Goal: Task Accomplishment & Management: Complete application form

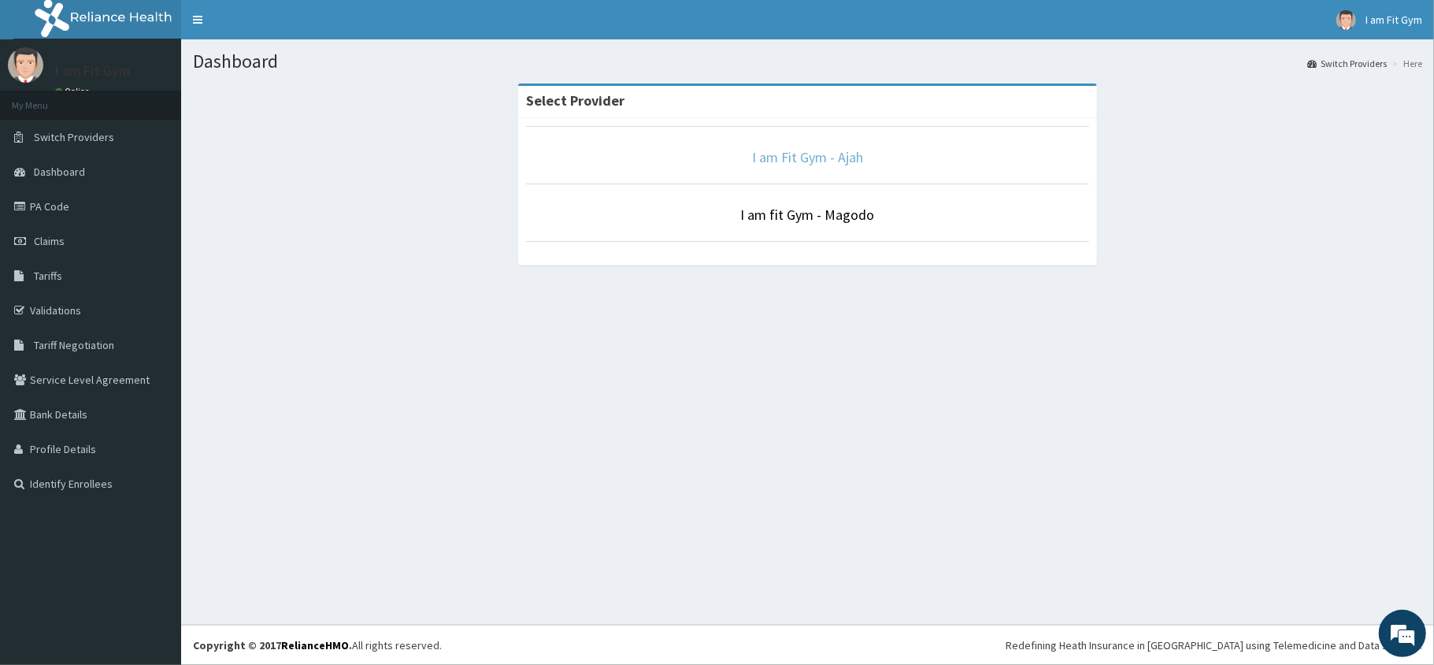
click at [821, 165] on link "I am Fit Gym - Ajah" at bounding box center [807, 157] width 111 height 18
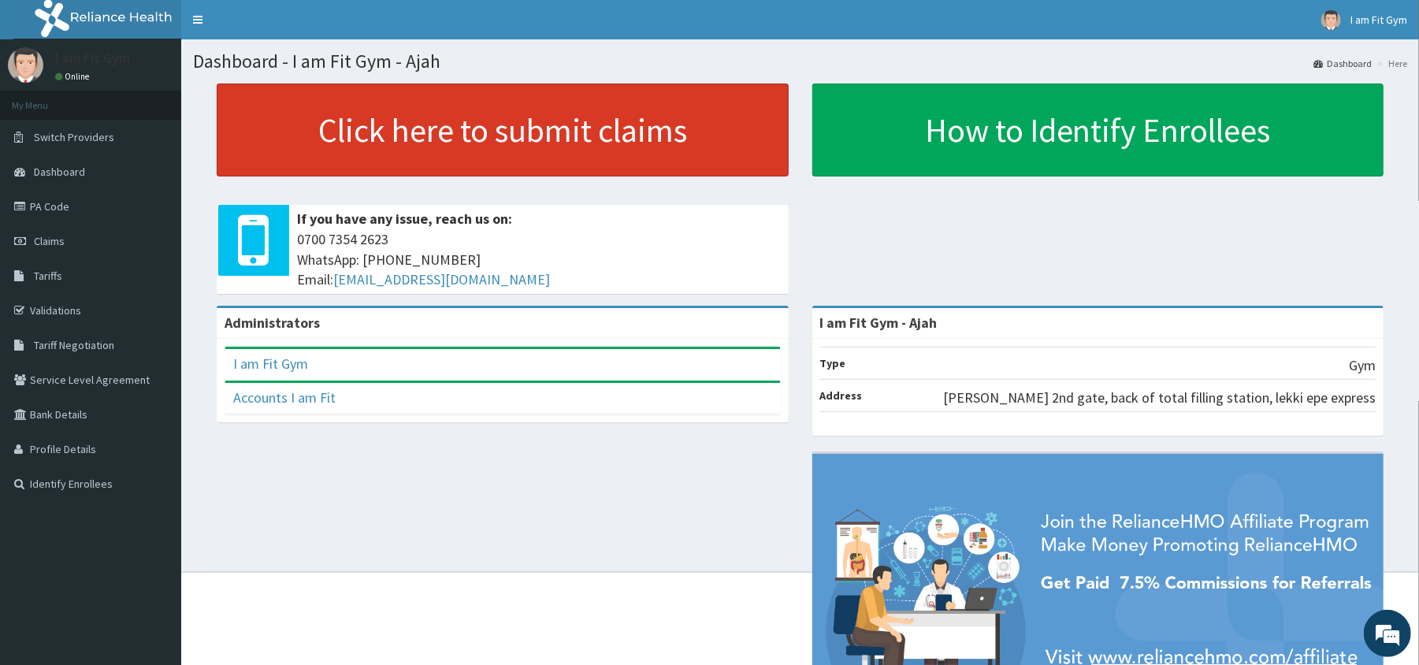
click at [659, 121] on link "Click here to submit claims" at bounding box center [503, 129] width 572 height 93
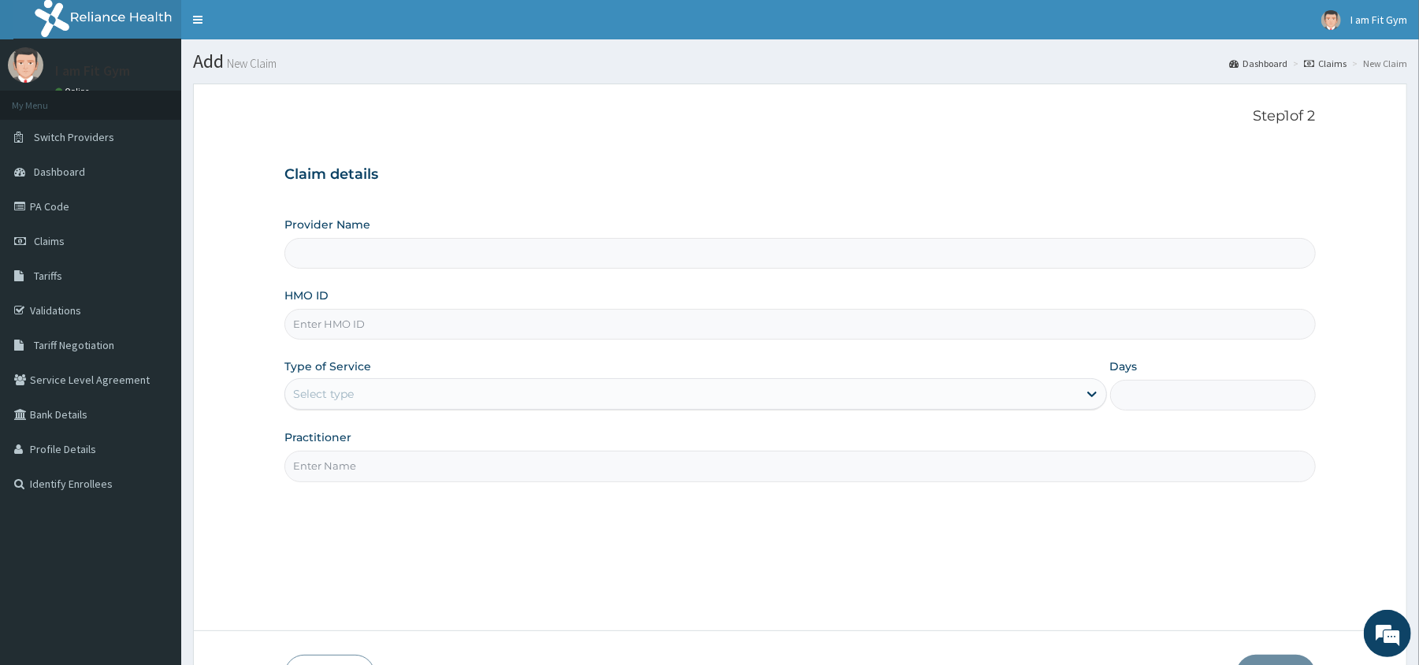
type input "I am Fit Gym - Ajah"
type input "1"
click at [325, 471] on input "Practitioner" at bounding box center [799, 466] width 1030 height 31
click at [328, 328] on input "HMO ID" at bounding box center [799, 324] width 1030 height 31
click at [359, 458] on input "RAZZIELG" at bounding box center [799, 466] width 1030 height 31
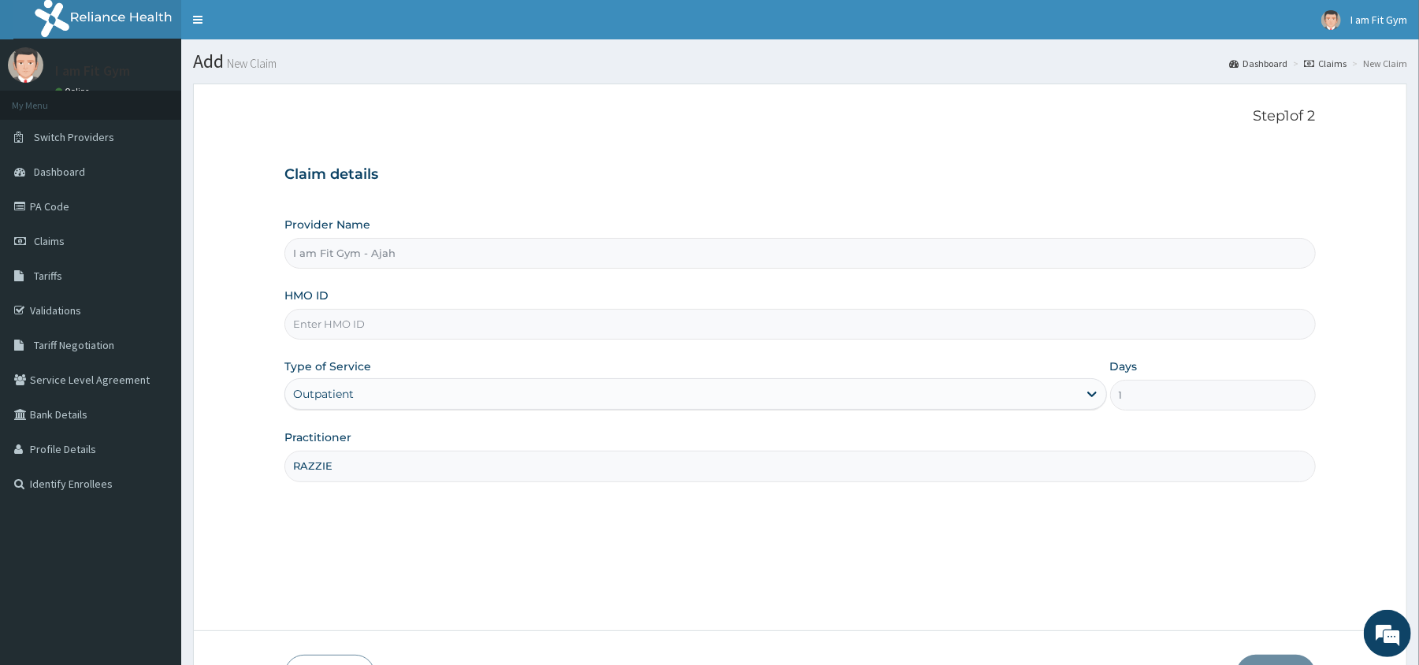
type input "RAZZIE"
click at [384, 325] on input "HMO ID" at bounding box center [799, 324] width 1030 height 31
type input "lgl/10040/a"
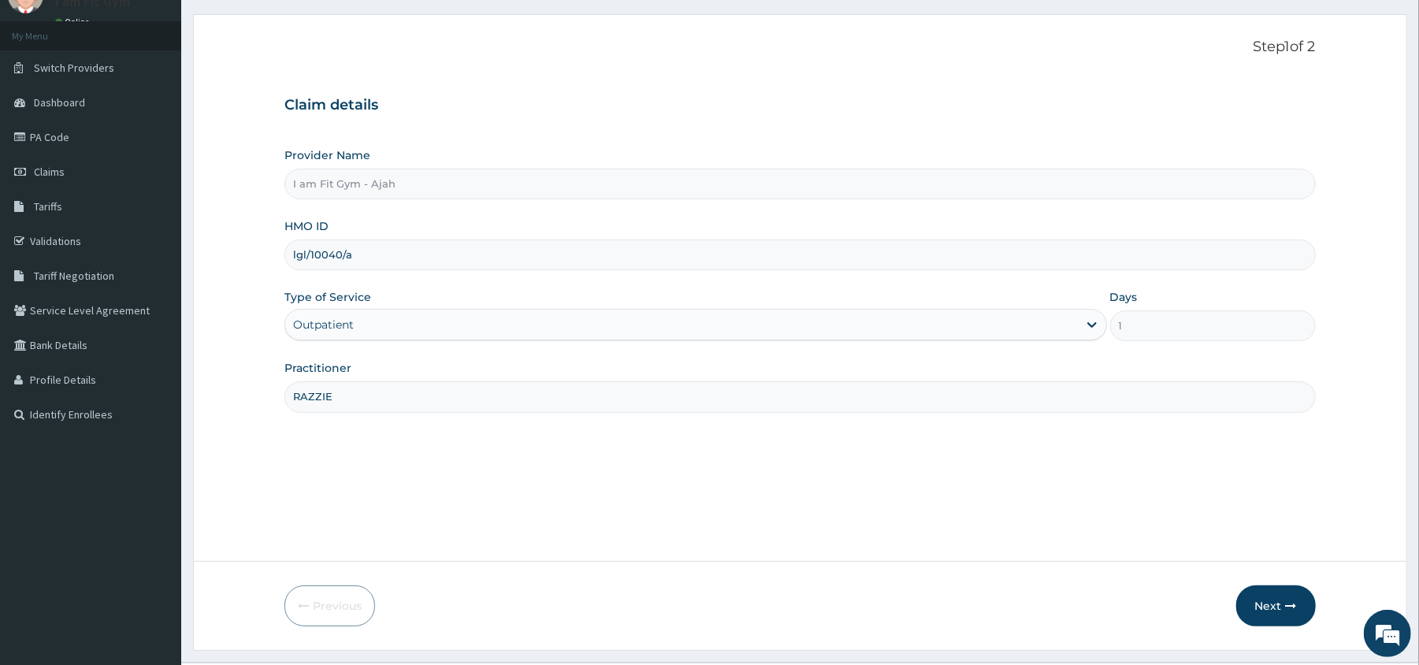
scroll to position [83, 0]
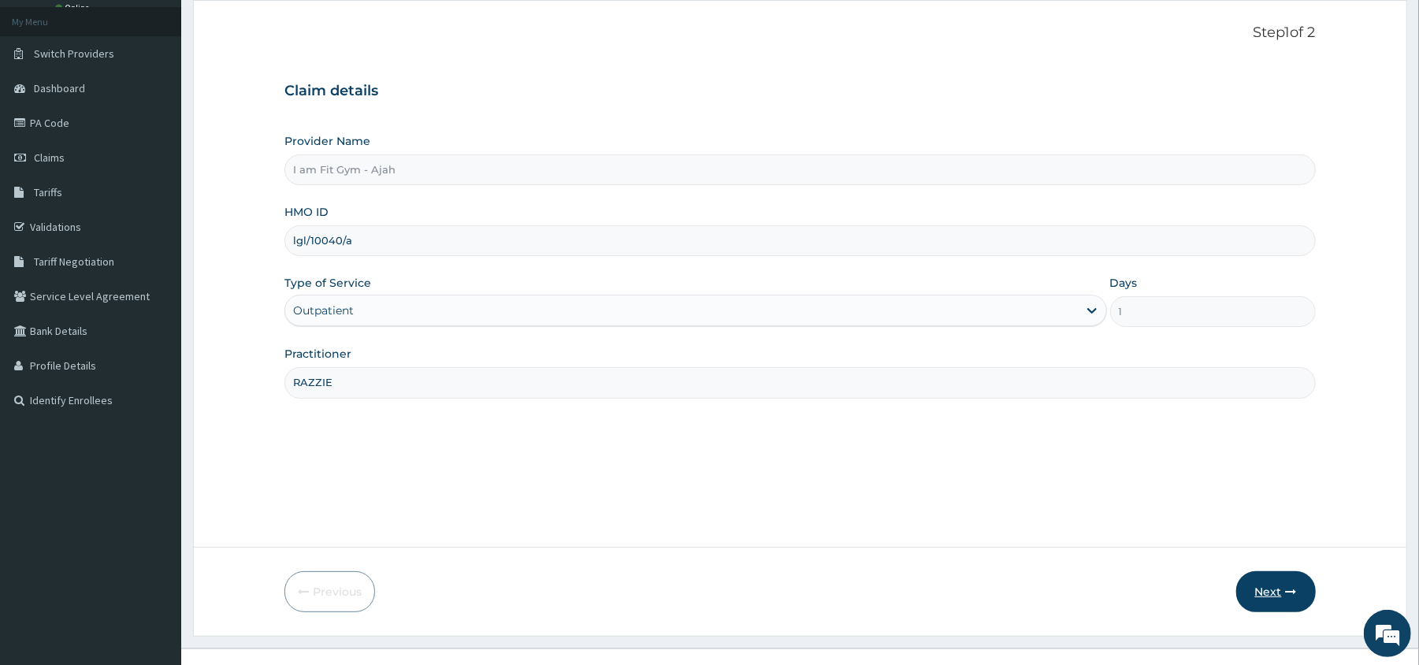
click at [1271, 586] on button "Next" at bounding box center [1276, 591] width 80 height 41
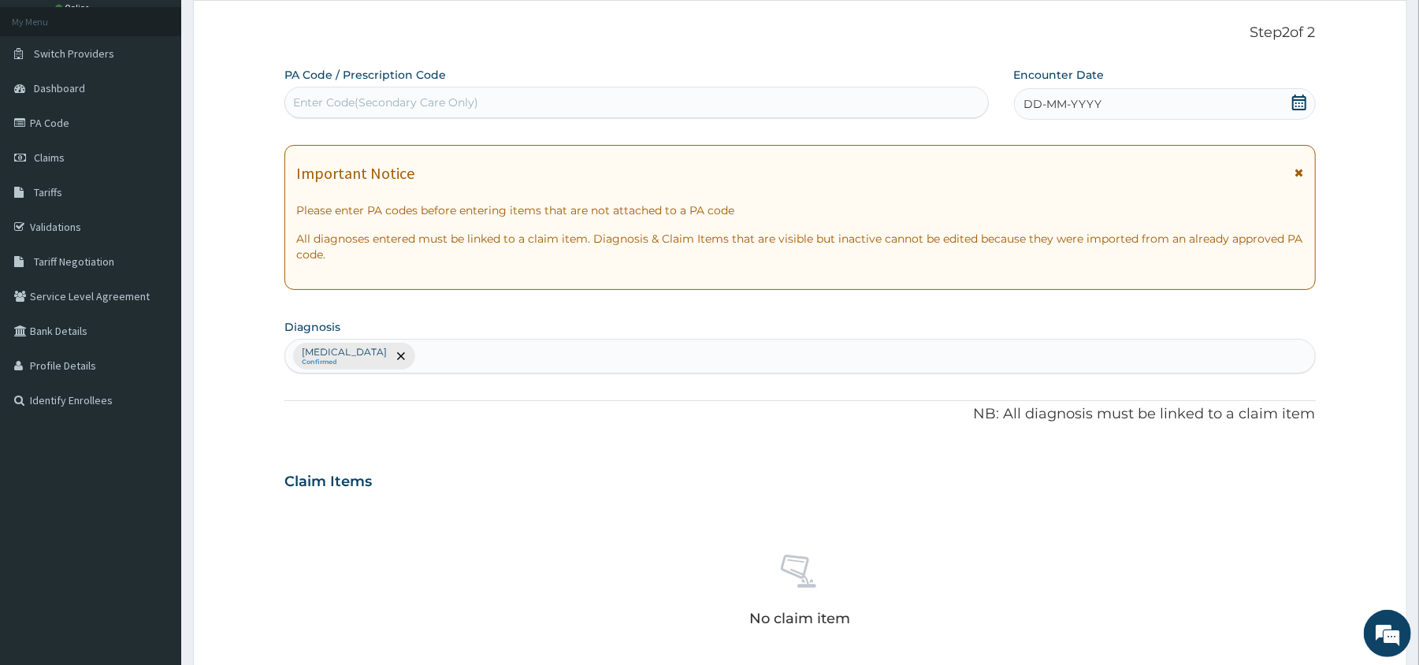
click at [1062, 109] on span "DD-MM-YYYY" at bounding box center [1063, 104] width 78 height 16
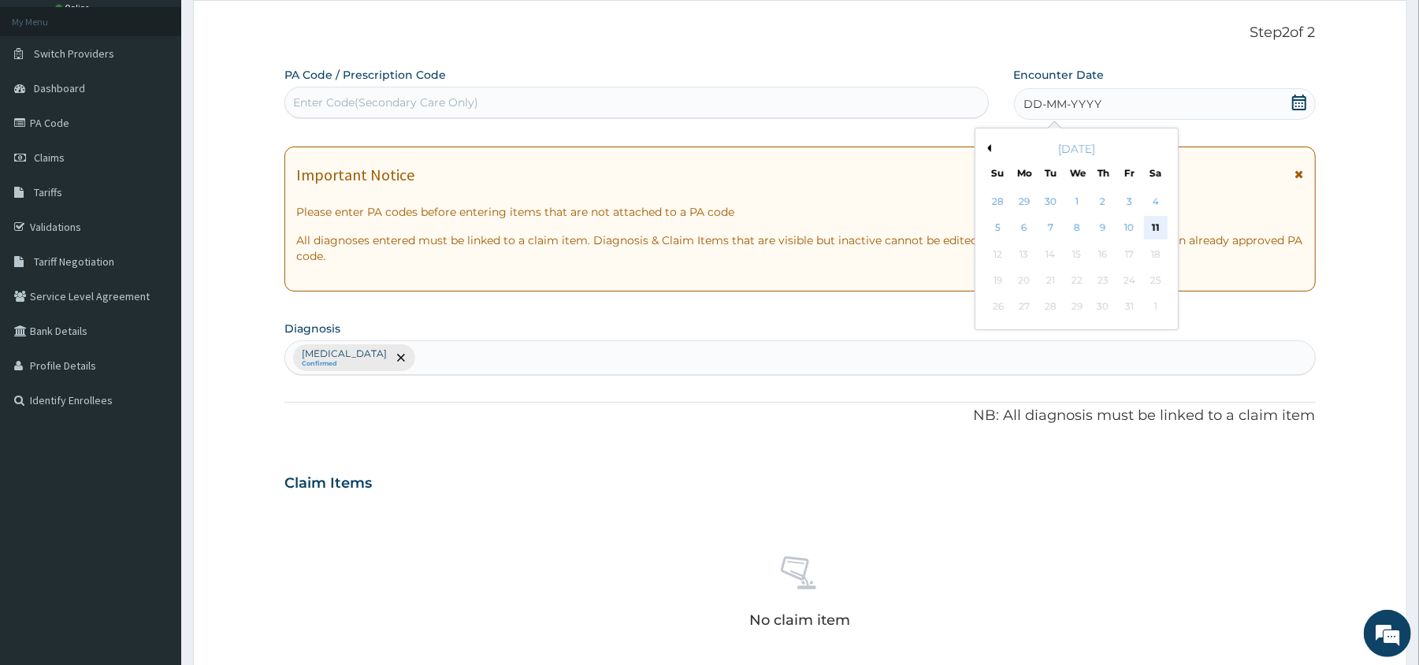
click at [1155, 228] on div "11" at bounding box center [1155, 229] width 24 height 24
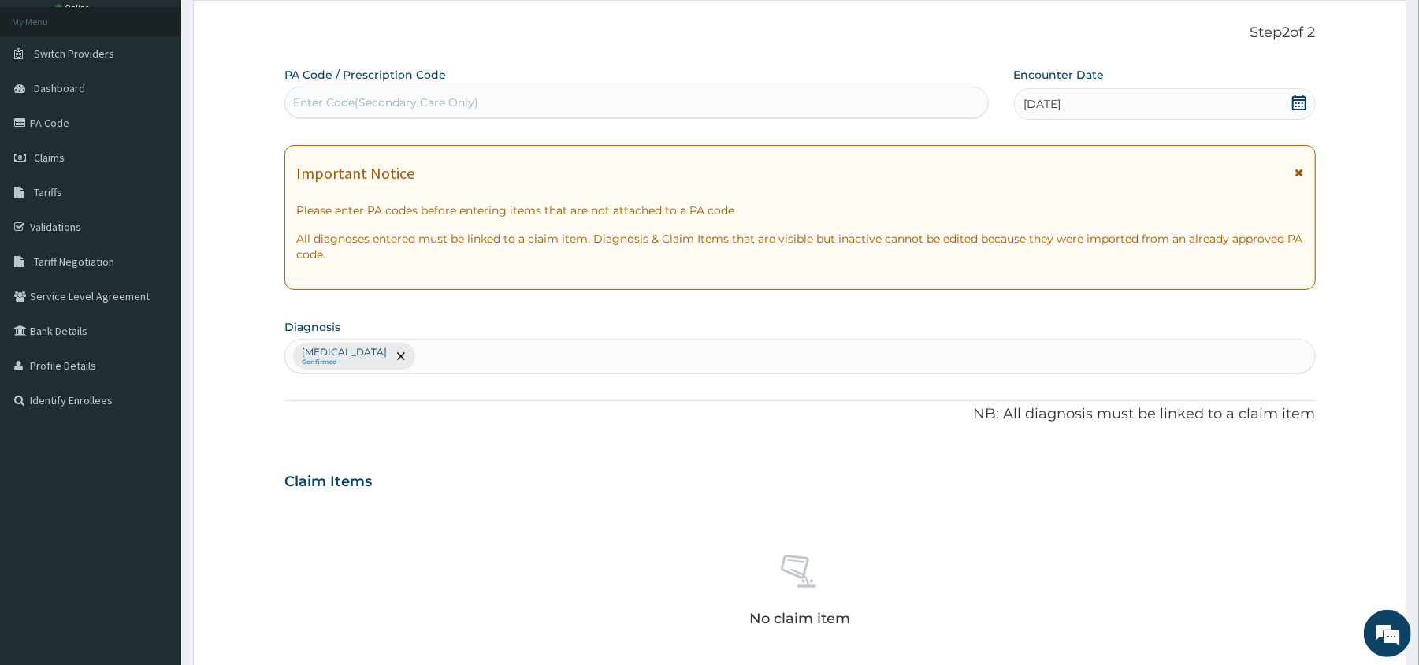
click at [320, 98] on div "Enter Code(Secondary Care Only)" at bounding box center [385, 103] width 185 height 16
type input "PA/5446AE"
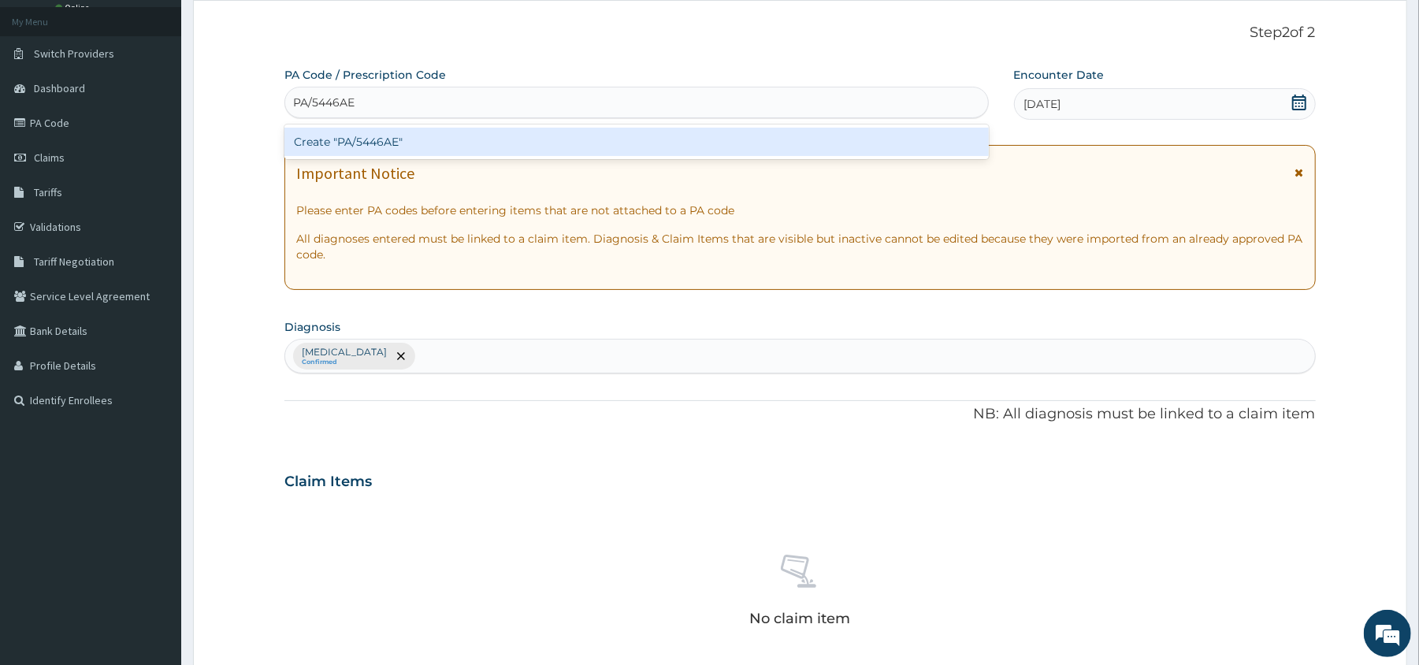
click at [468, 146] on div "Create "PA/5446AE"" at bounding box center [635, 142] width 703 height 28
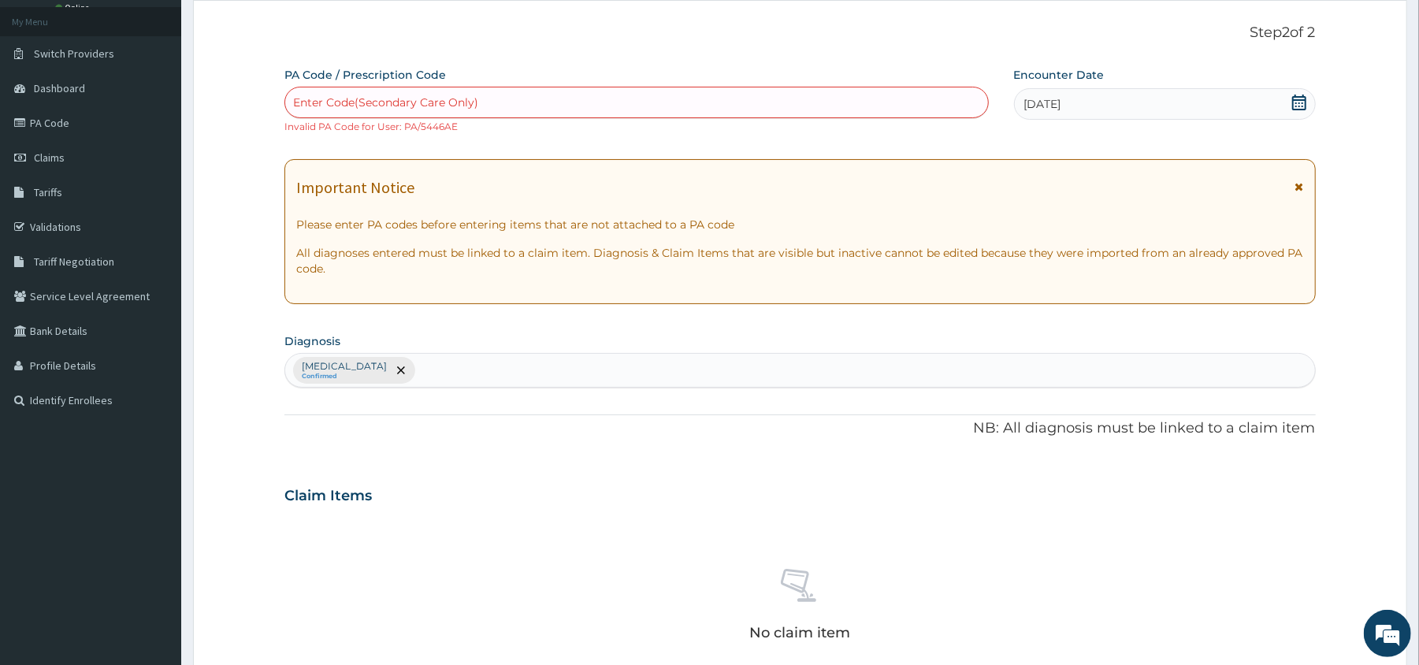
click at [373, 102] on div "Enter Code(Secondary Care Only)" at bounding box center [385, 103] width 185 height 16
type input "L"
type input "PA/5446AE"
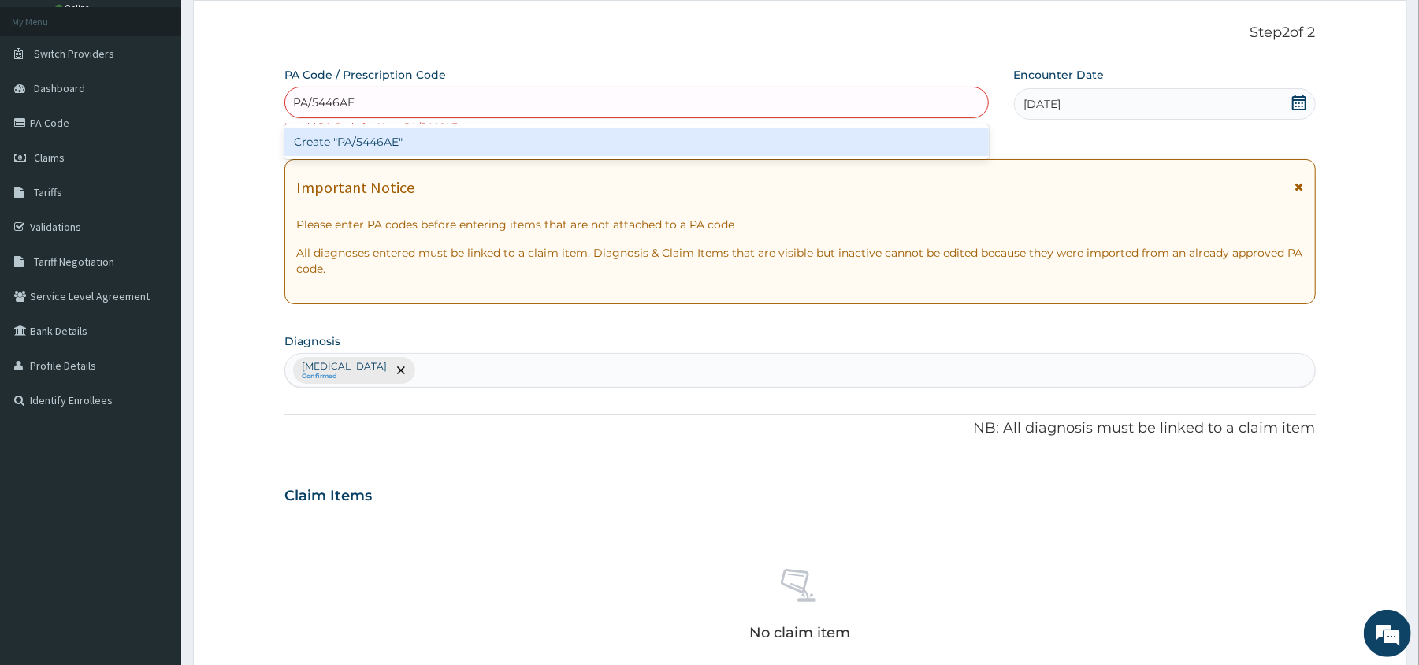
click at [477, 150] on div "Create "PA/5446AE"" at bounding box center [635, 142] width 703 height 28
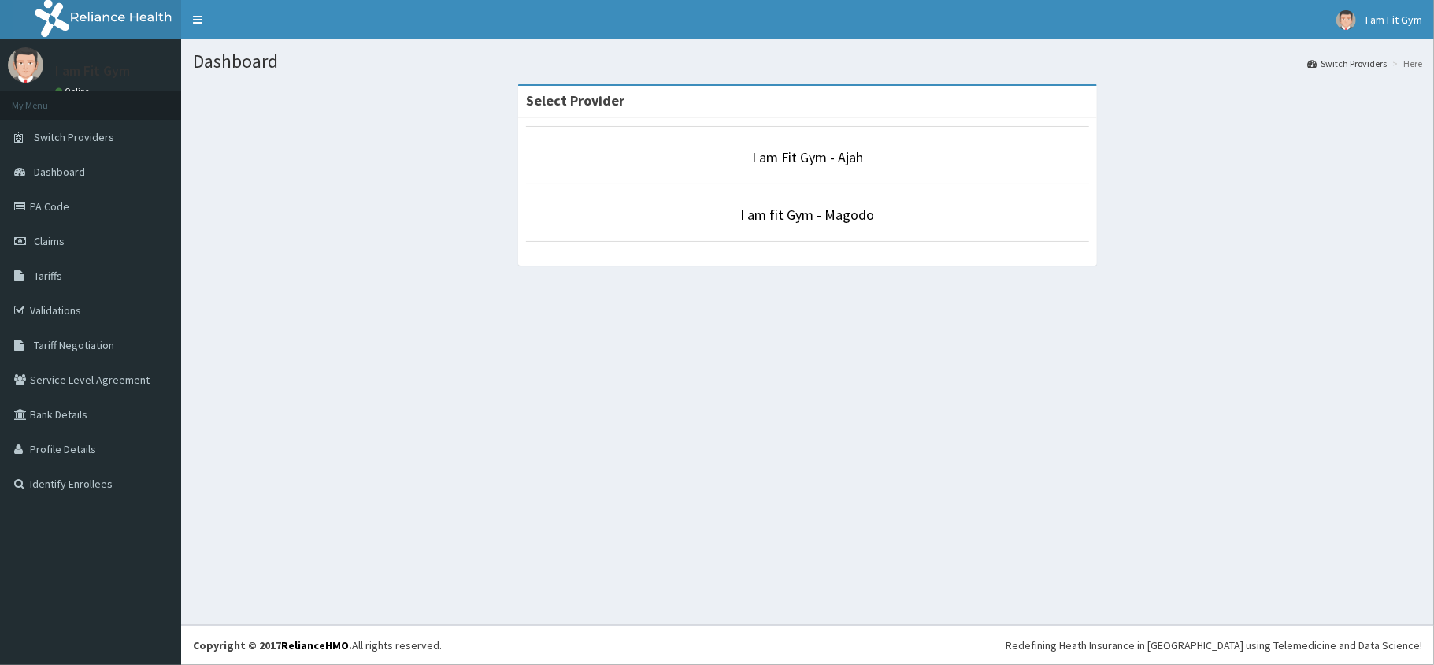
click at [819, 169] on li "I am Fit Gym - Ajah" at bounding box center [808, 155] width 564 height 58
click at [814, 161] on link "I am Fit Gym - Ajah" at bounding box center [807, 157] width 111 height 18
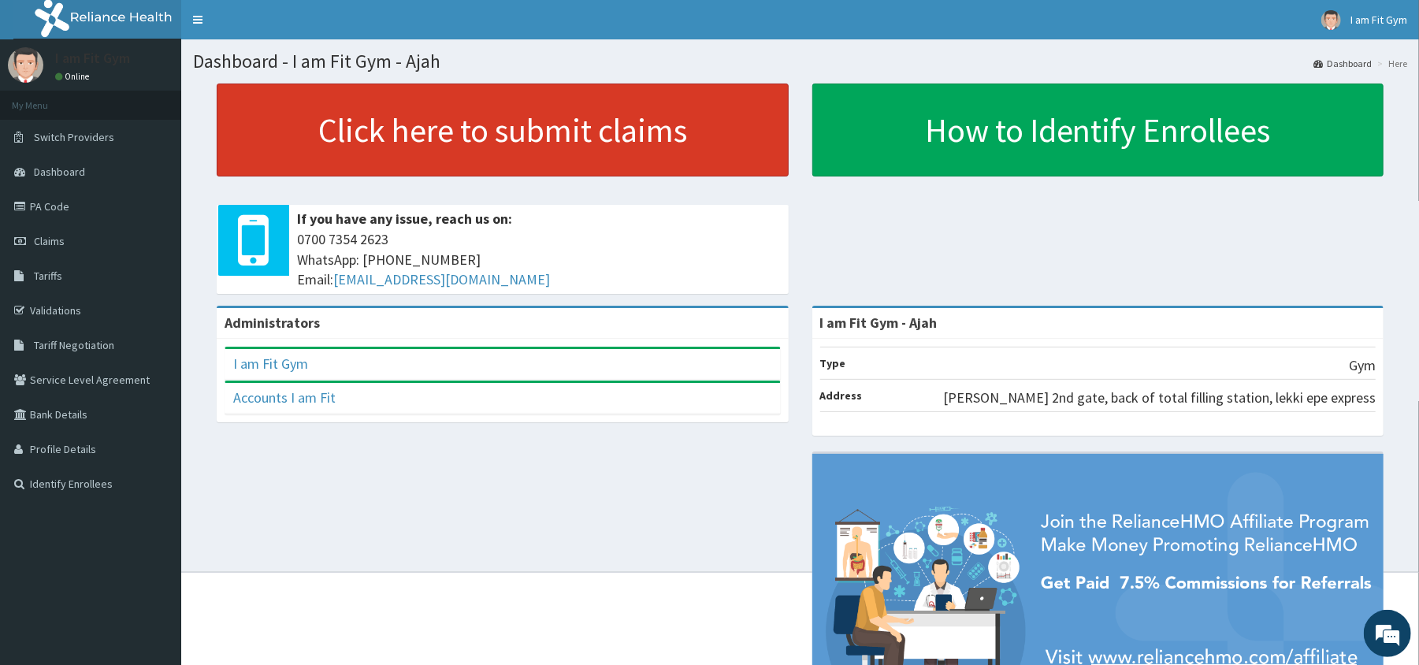
click at [694, 149] on link "Click here to submit claims" at bounding box center [503, 129] width 572 height 93
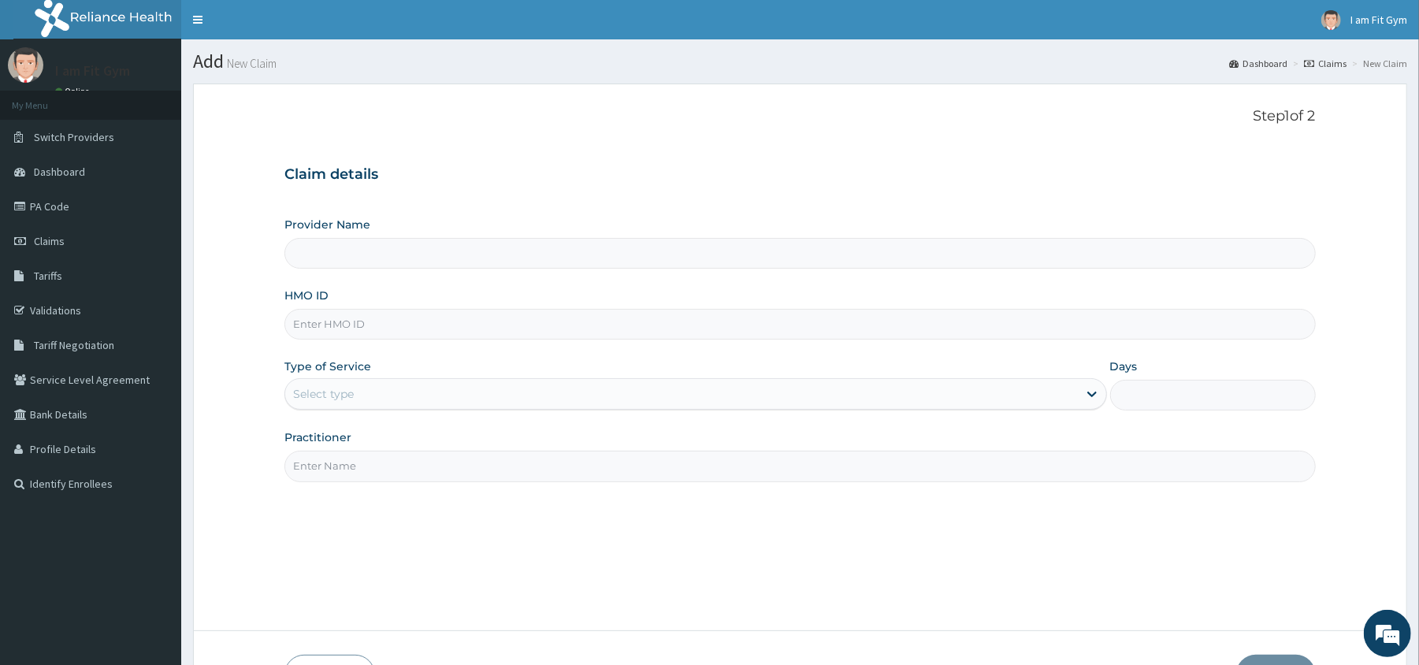
type input "I am Fit Gym - Ajah"
type input "1"
click at [342, 322] on input "HMO ID" at bounding box center [799, 324] width 1030 height 31
type input "LGL/10234/A"
click at [381, 471] on input "Practitioner" at bounding box center [799, 466] width 1030 height 31
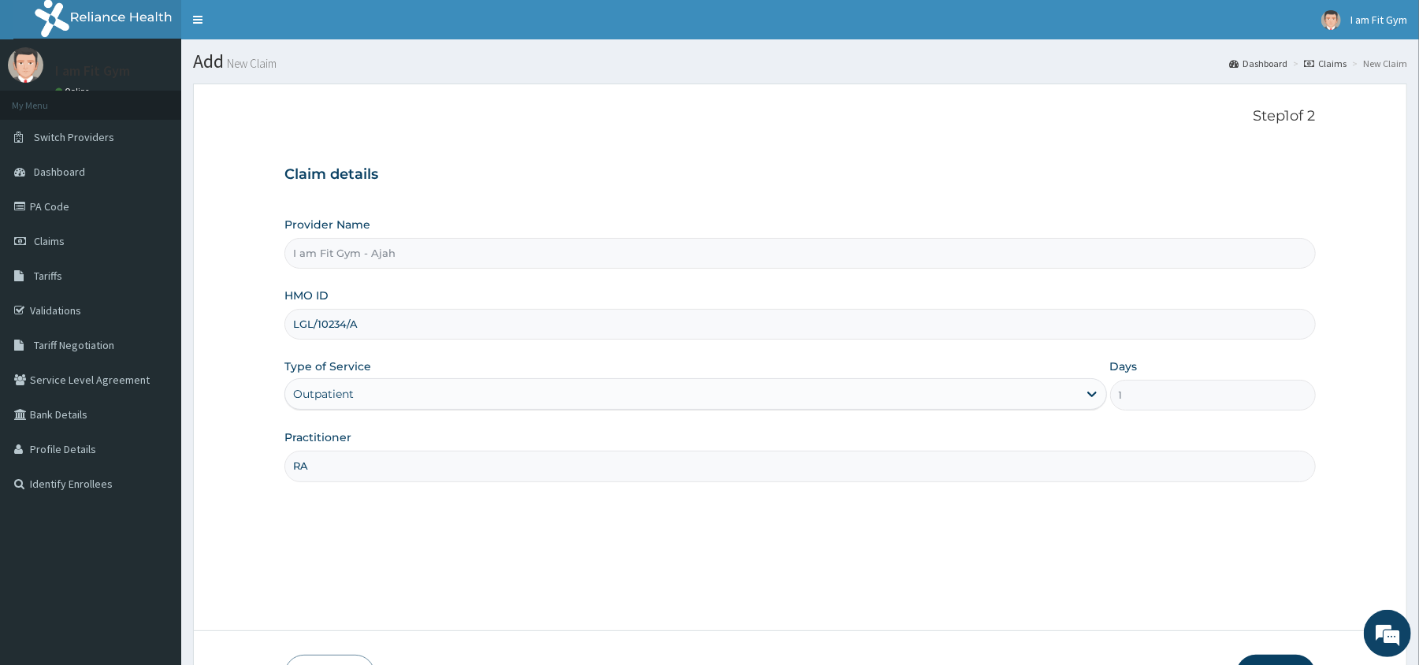
type input "razzie"
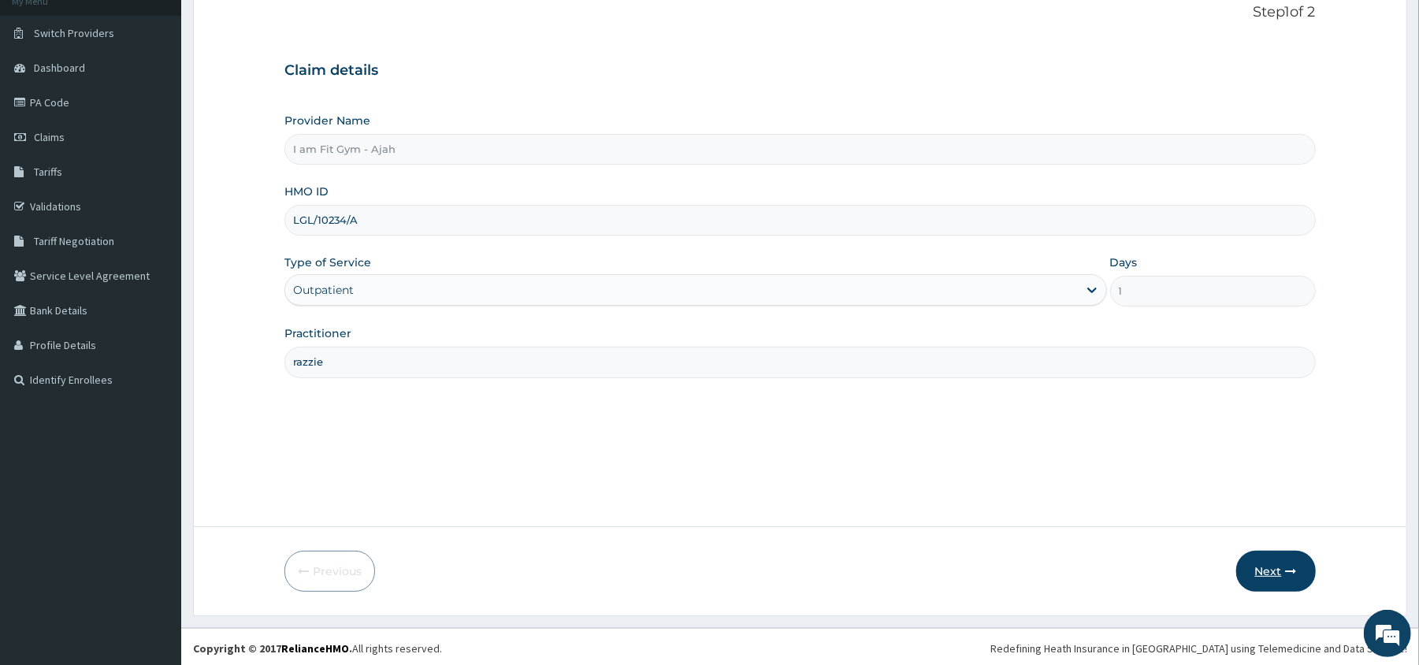
scroll to position [108, 0]
click at [1261, 562] on button "Next" at bounding box center [1276, 567] width 80 height 41
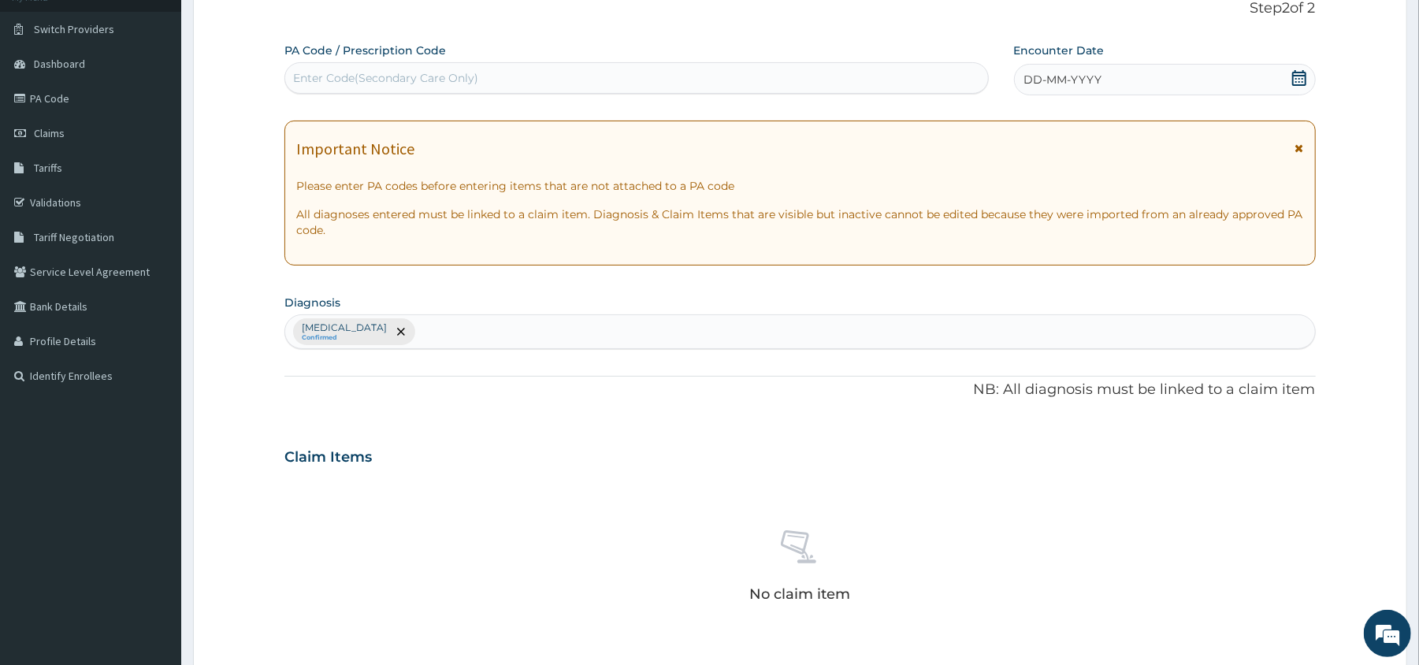
click at [1063, 70] on div "DD-MM-YYYY" at bounding box center [1165, 80] width 302 height 32
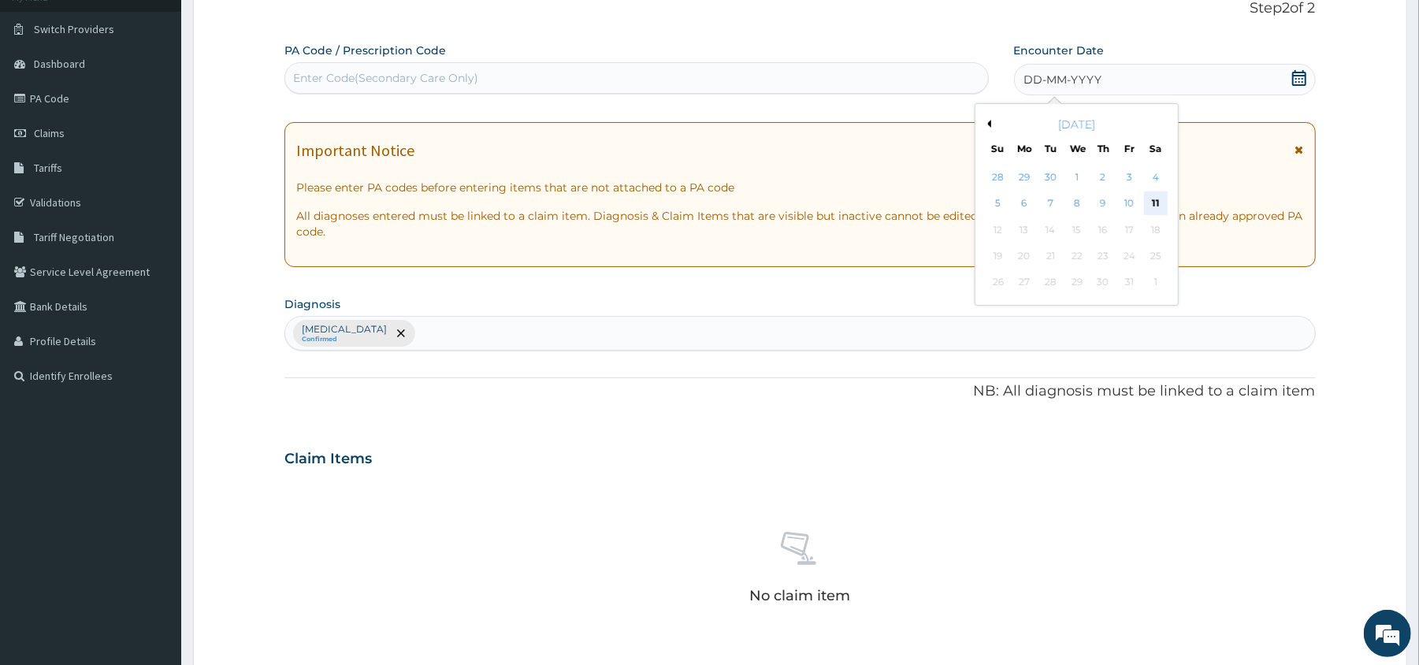
click at [1158, 202] on div "11" at bounding box center [1155, 204] width 24 height 24
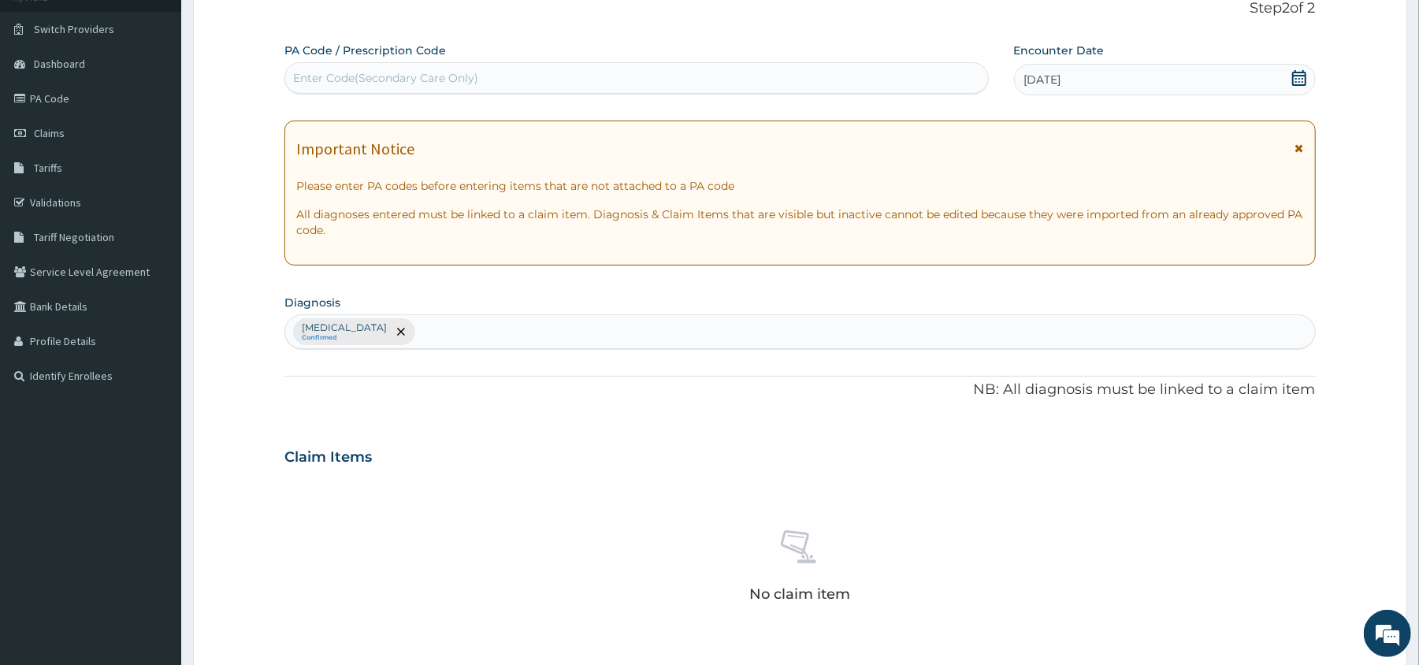
click at [378, 76] on div "Enter Code(Secondary Care Only)" at bounding box center [385, 78] width 185 height 16
type input "O"
type input "PA/3EABA3"
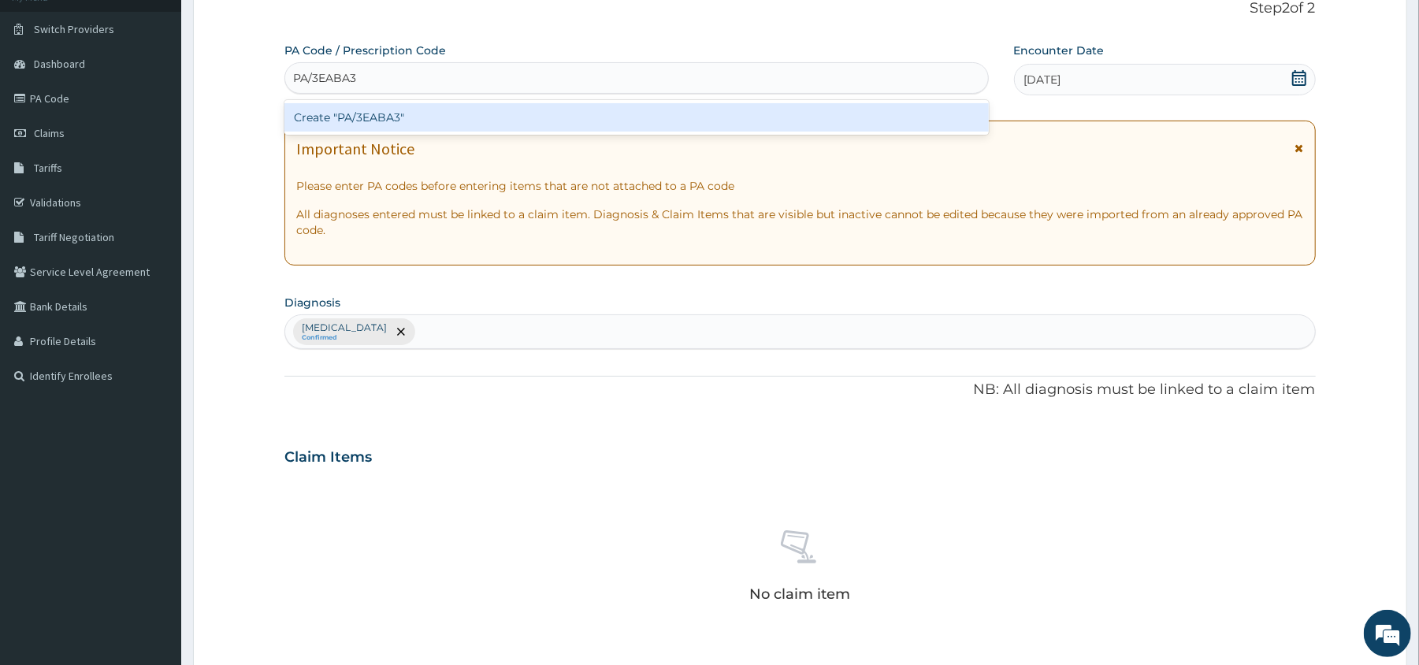
click at [468, 121] on div "Create "PA/3EABA3"" at bounding box center [635, 117] width 703 height 28
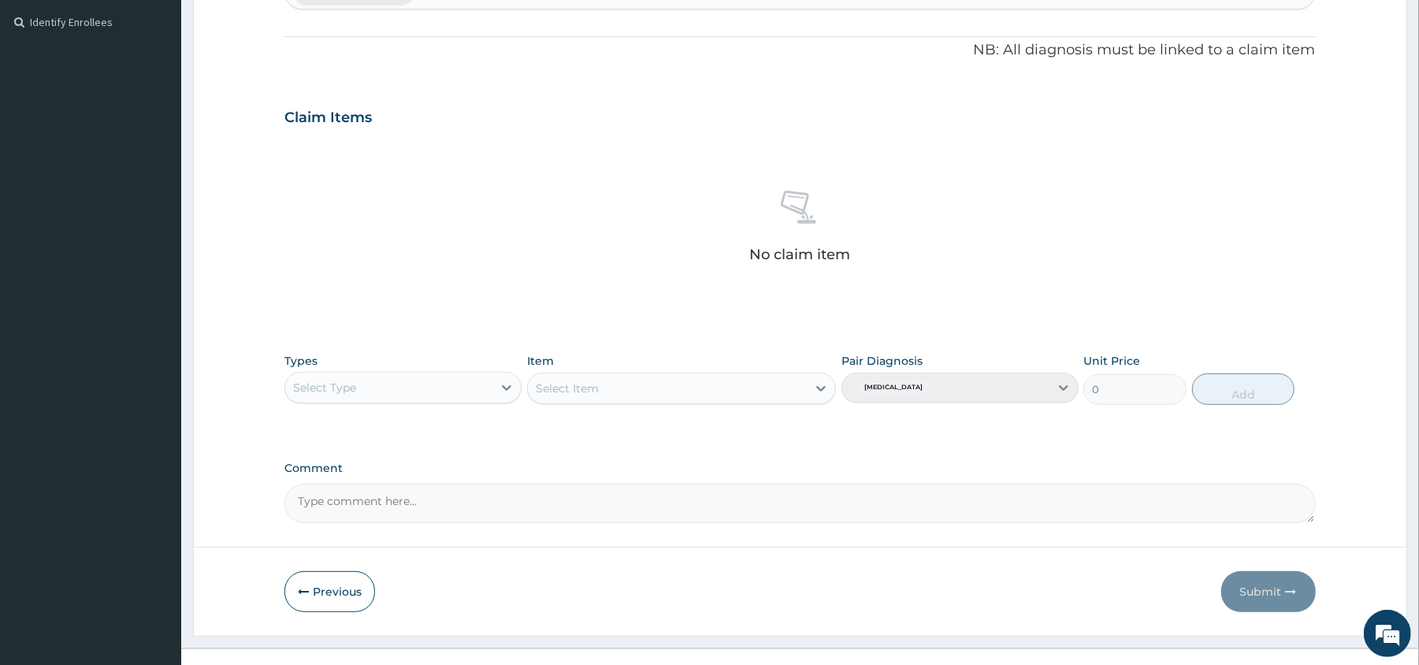
scroll to position [487, 0]
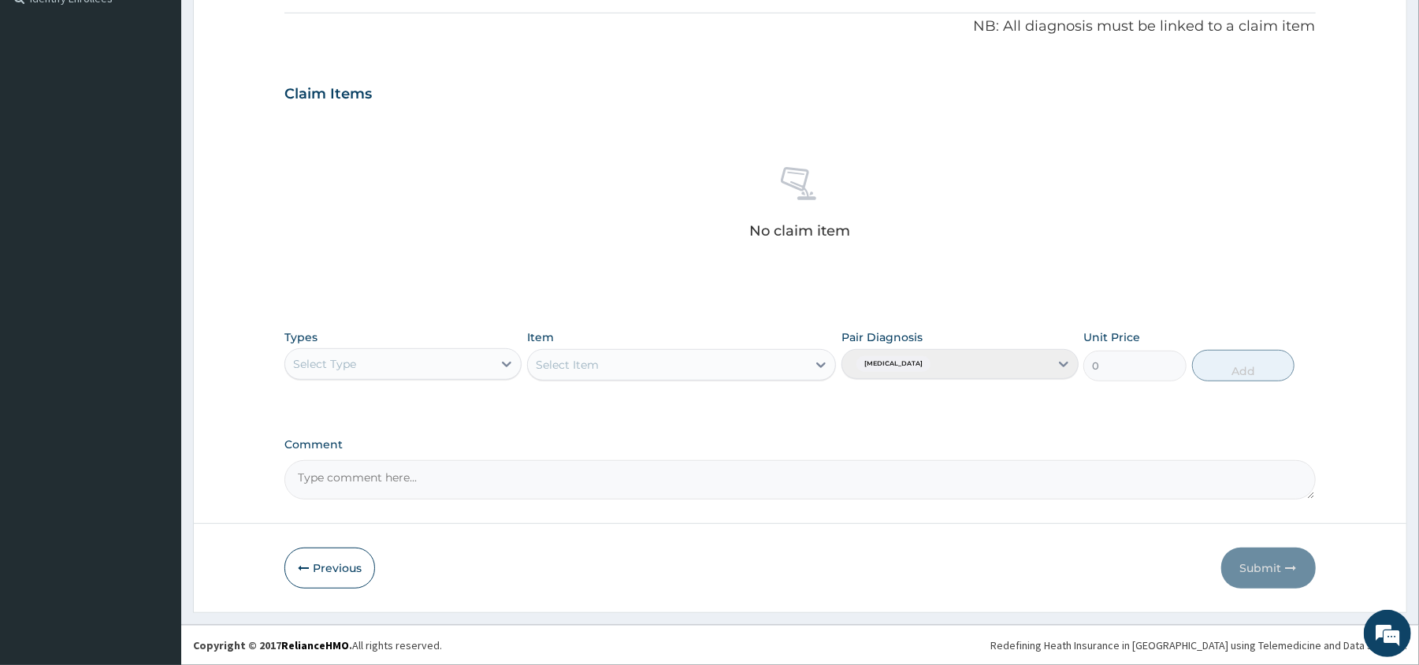
type input "PA/3EABA3"
click at [476, 365] on div "Select Type" at bounding box center [388, 363] width 207 height 25
type input "GYM"
click at [501, 404] on div "Gym" at bounding box center [402, 403] width 237 height 28
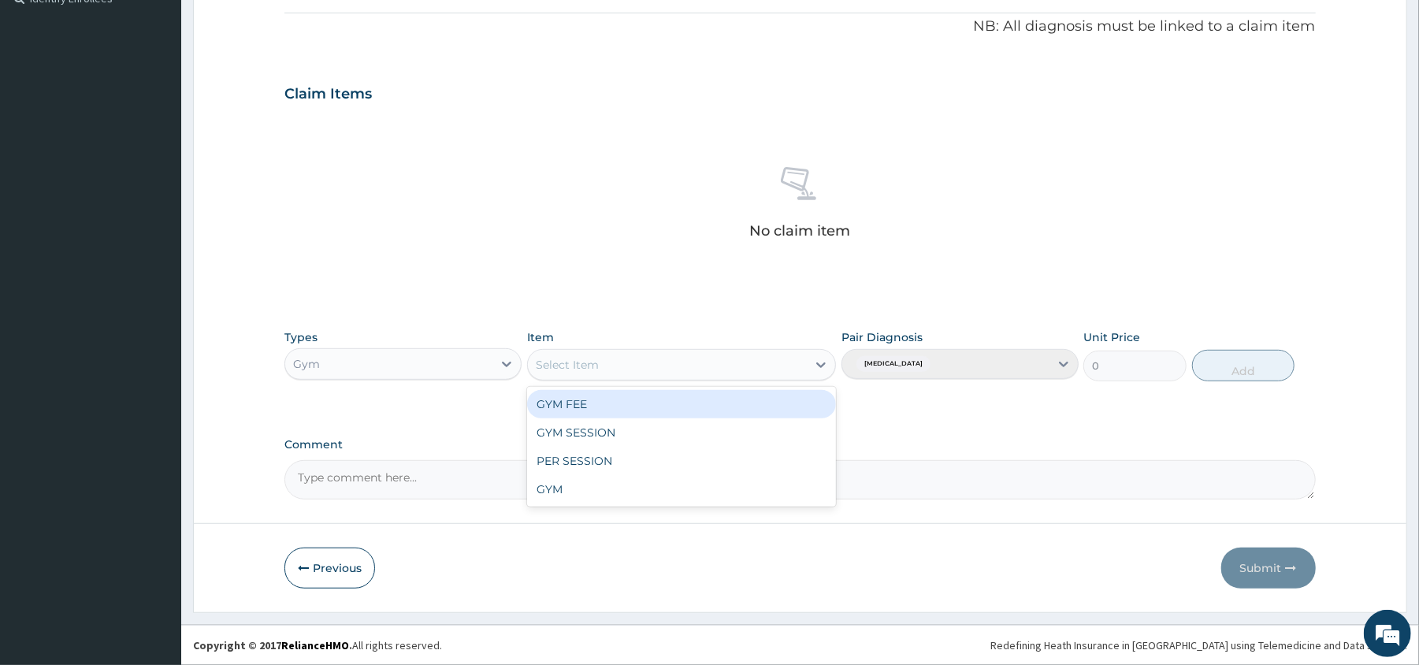
click at [672, 369] on div "Select Item" at bounding box center [667, 364] width 279 height 25
click at [658, 401] on div "GYM FEE" at bounding box center [681, 404] width 309 height 28
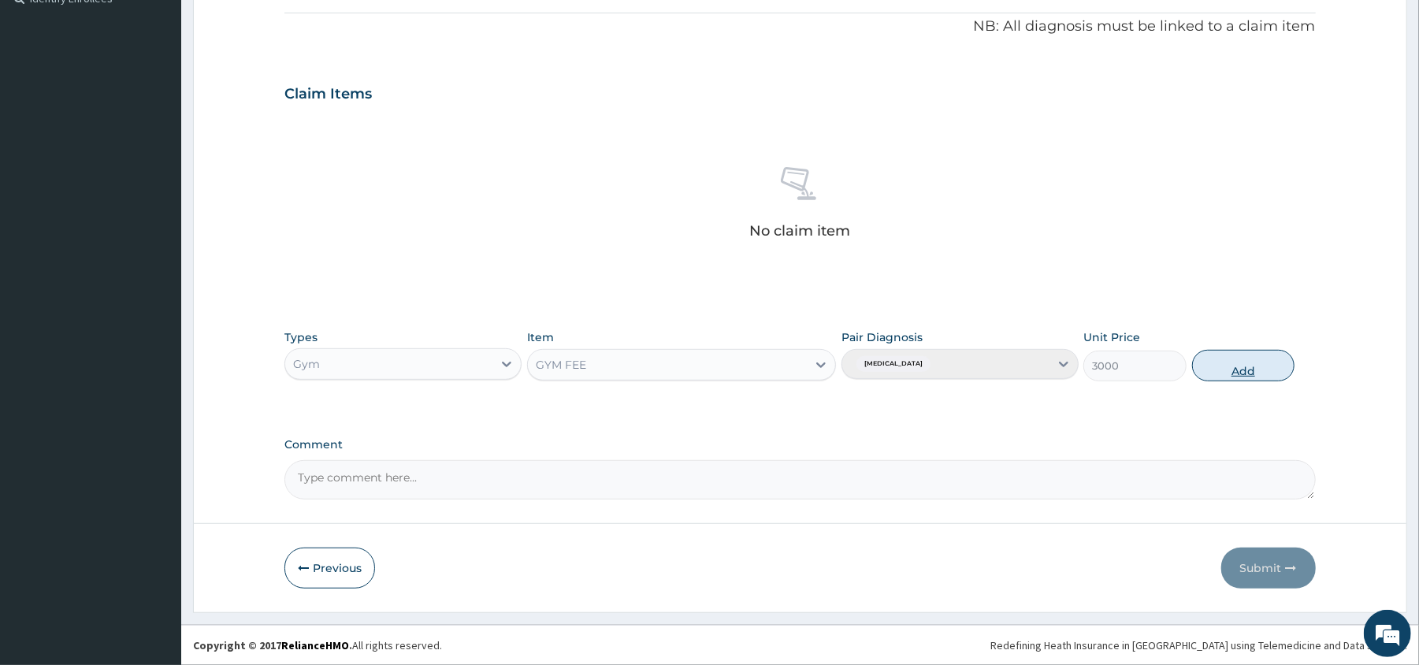
click at [1248, 370] on button "Add" at bounding box center [1243, 366] width 103 height 32
type input "0"
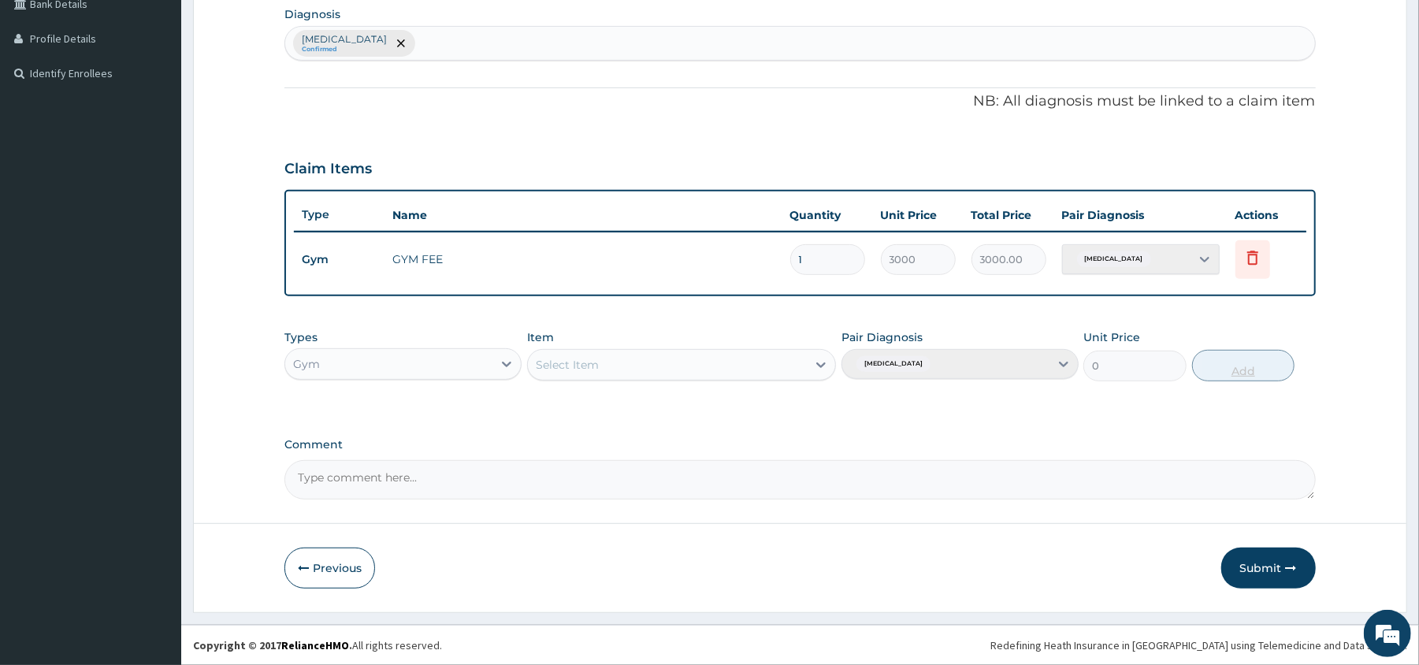
scroll to position [411, 0]
click at [1263, 568] on button "Submit" at bounding box center [1268, 567] width 95 height 41
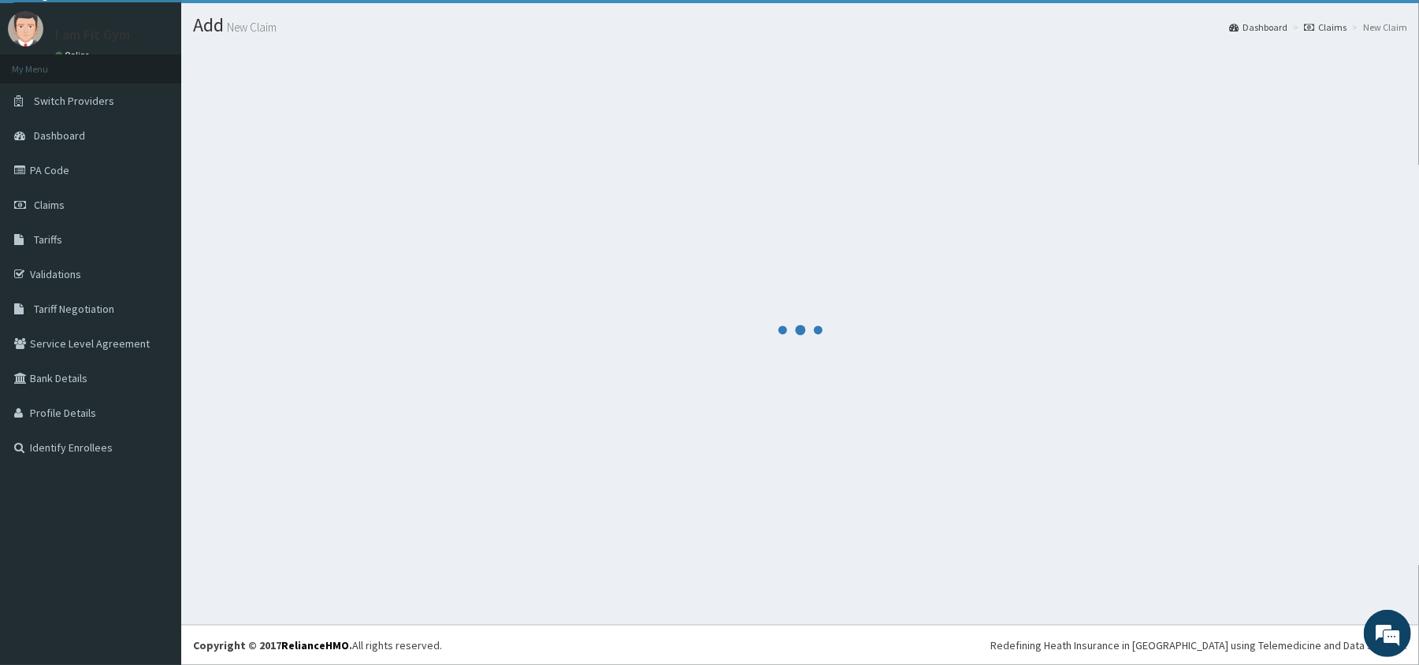
scroll to position [397, 0]
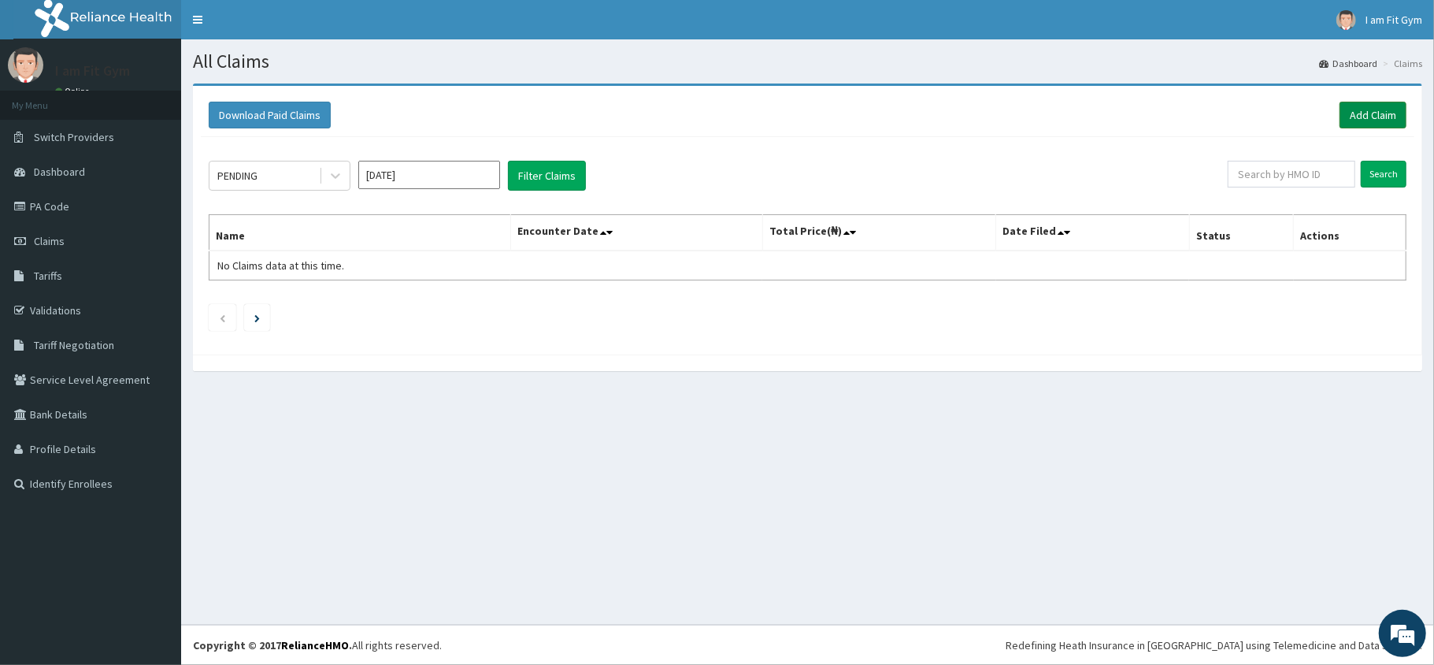
click at [1358, 118] on link "Add Claim" at bounding box center [1373, 115] width 67 height 27
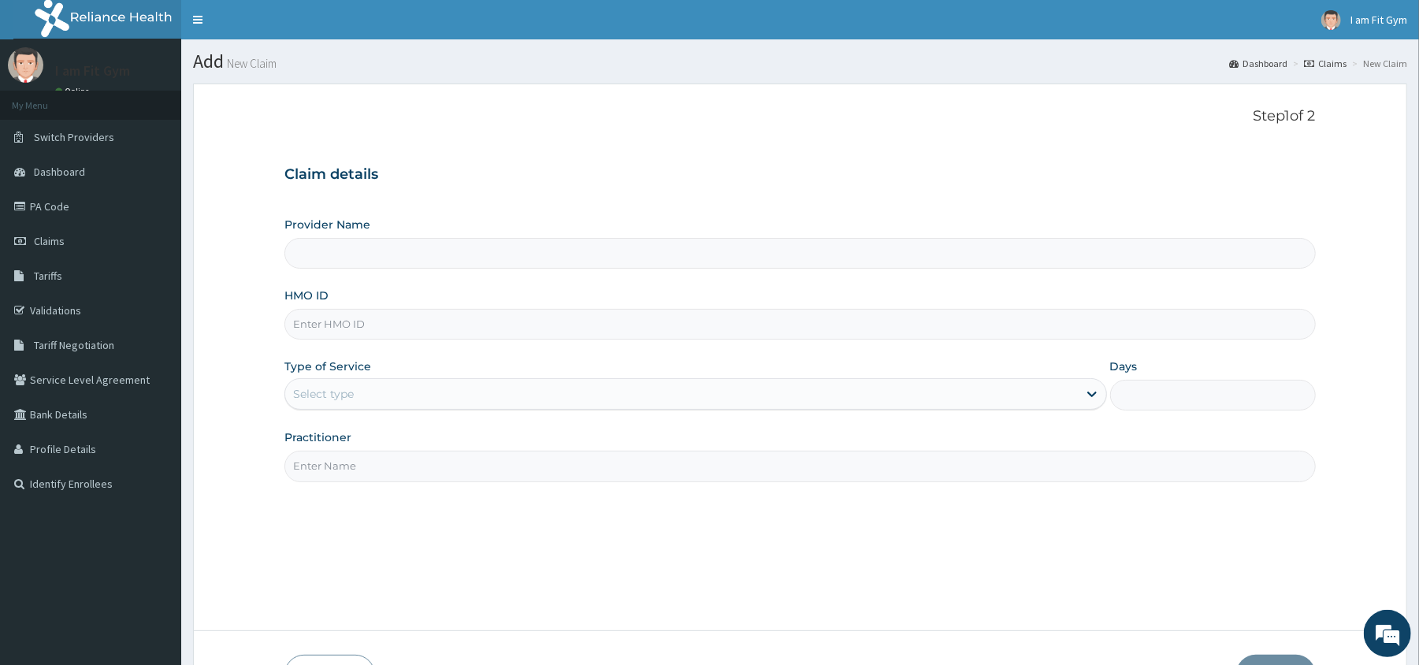
type input "I am Fit Gym - Ajah"
type input "1"
click at [310, 465] on input "Practitioner" at bounding box center [799, 466] width 1030 height 31
type input "razzie"
click at [350, 316] on input "HMO ID" at bounding box center [799, 324] width 1030 height 31
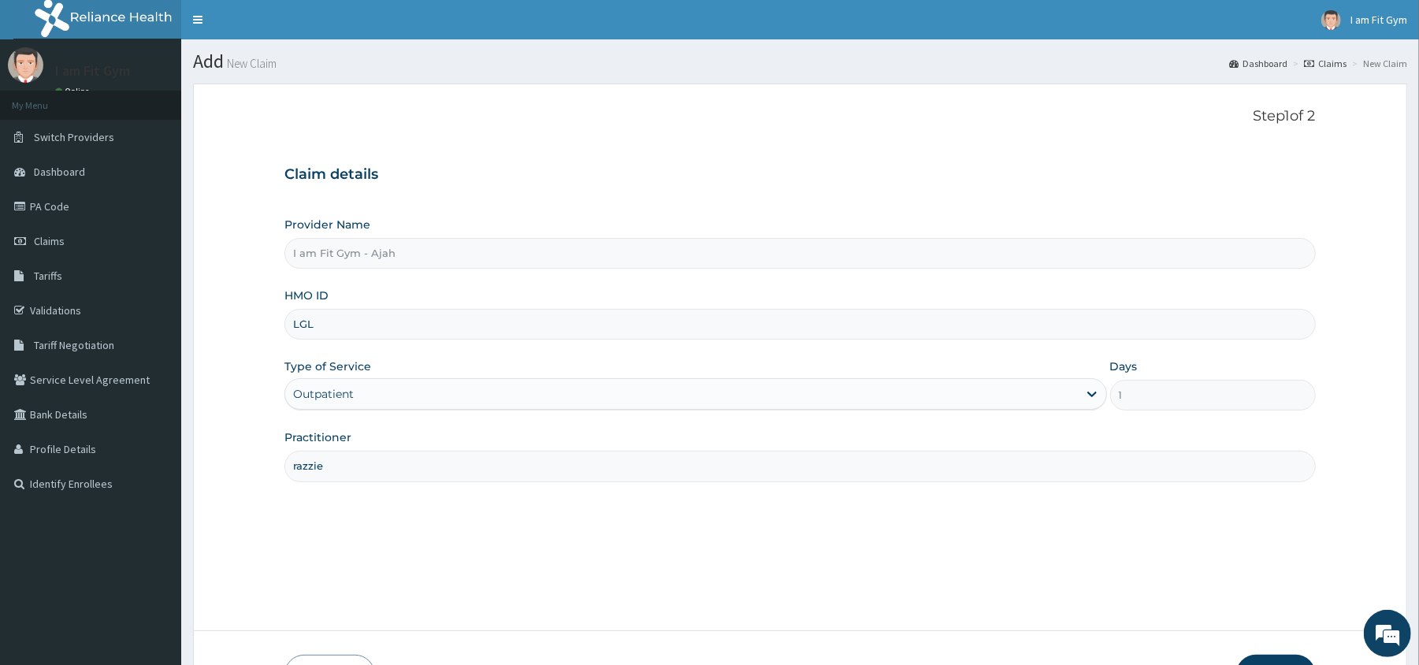
type input "lgl/10040/a"
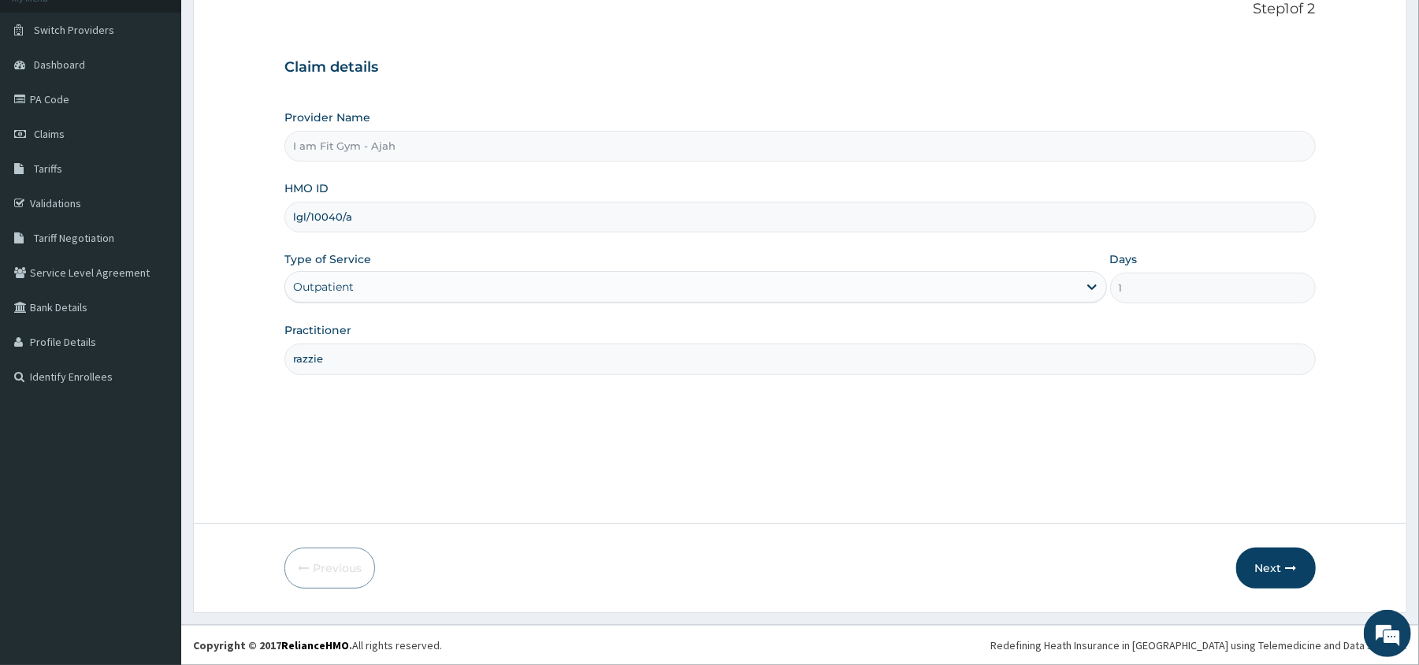
scroll to position [108, 0]
click at [1274, 565] on button "Next" at bounding box center [1276, 567] width 80 height 41
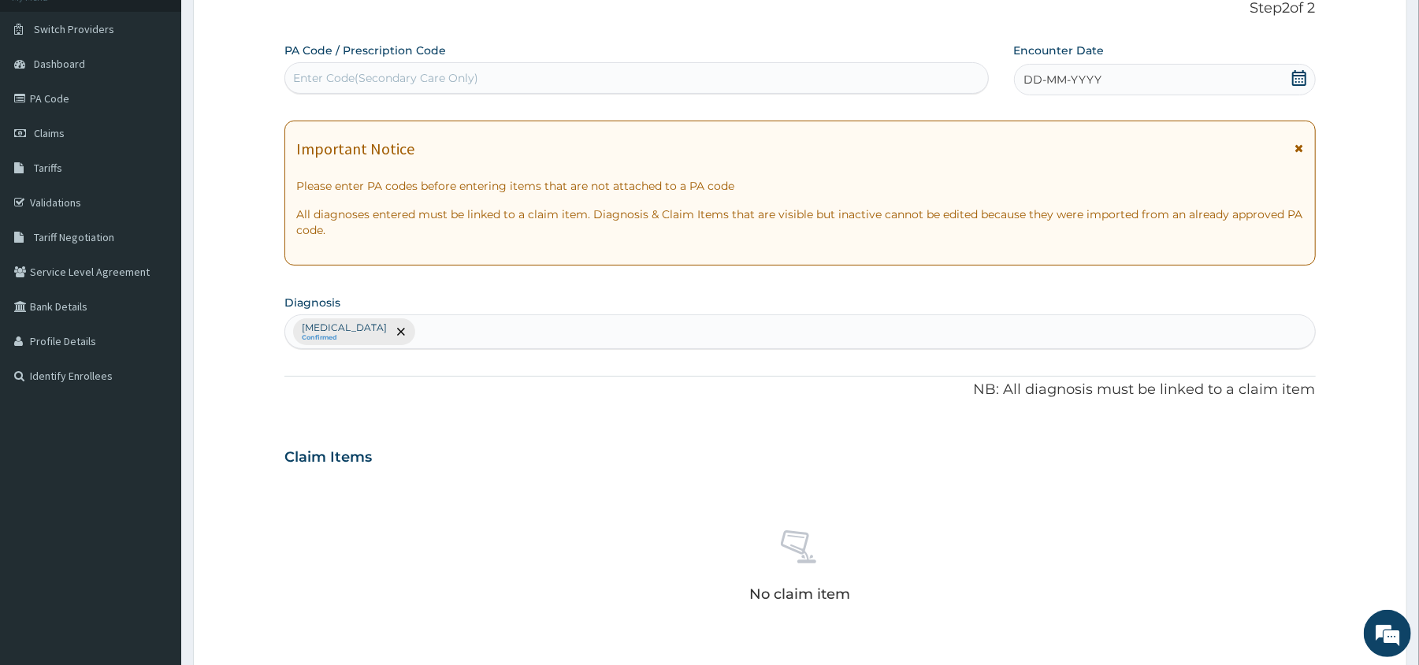
click at [1053, 65] on div "DD-MM-YYYY" at bounding box center [1165, 80] width 302 height 32
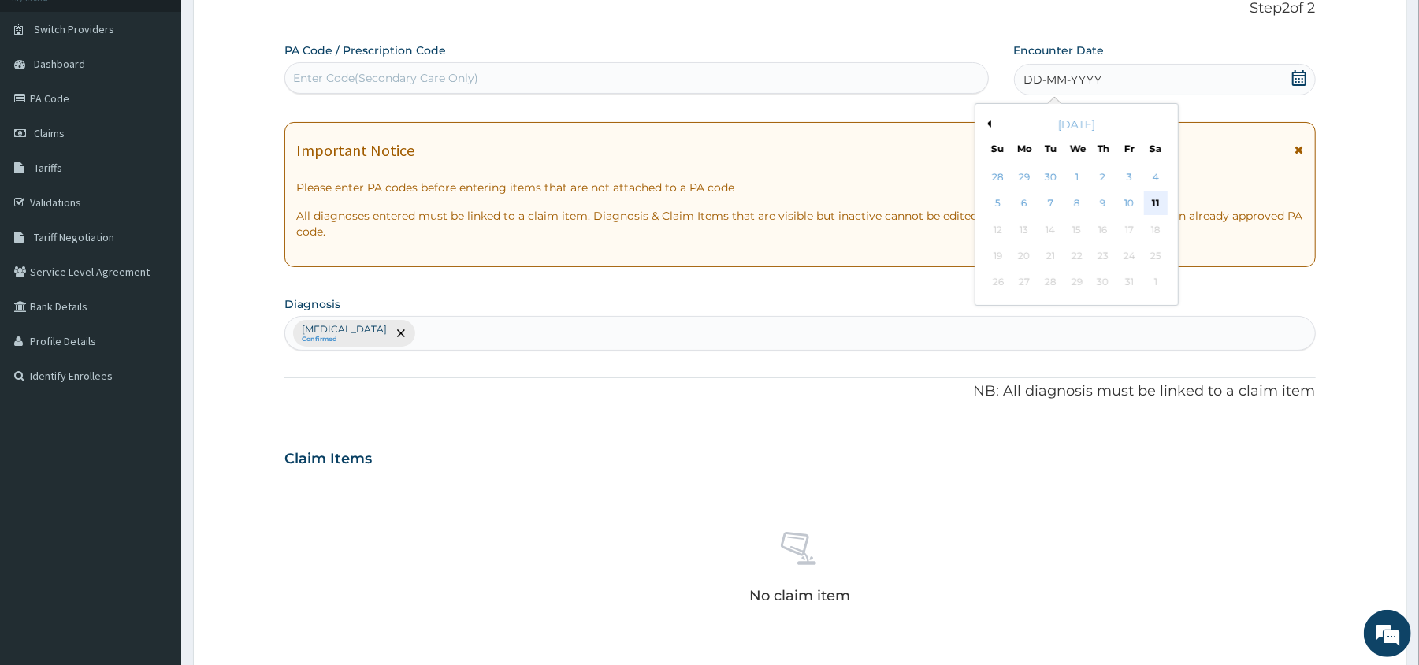
click at [1157, 212] on div "11" at bounding box center [1155, 204] width 24 height 24
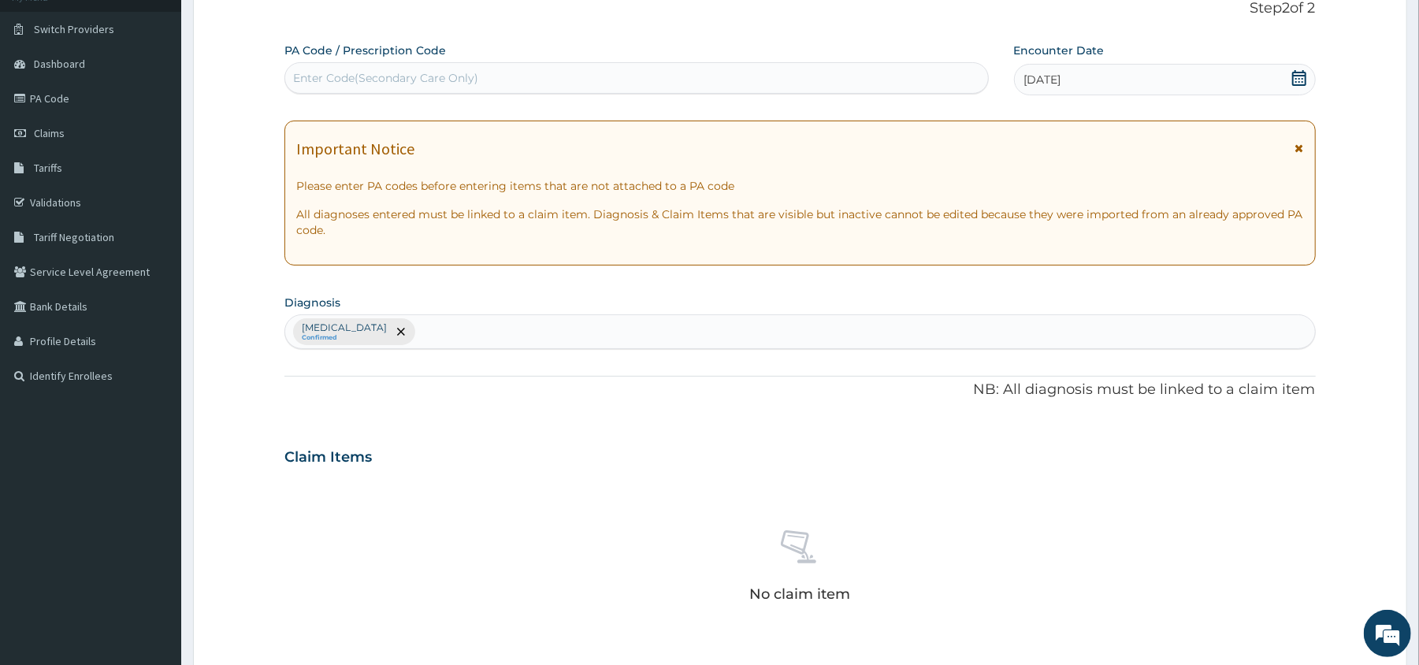
click at [310, 82] on div "Enter Code(Secondary Care Only)" at bounding box center [385, 78] width 185 height 16
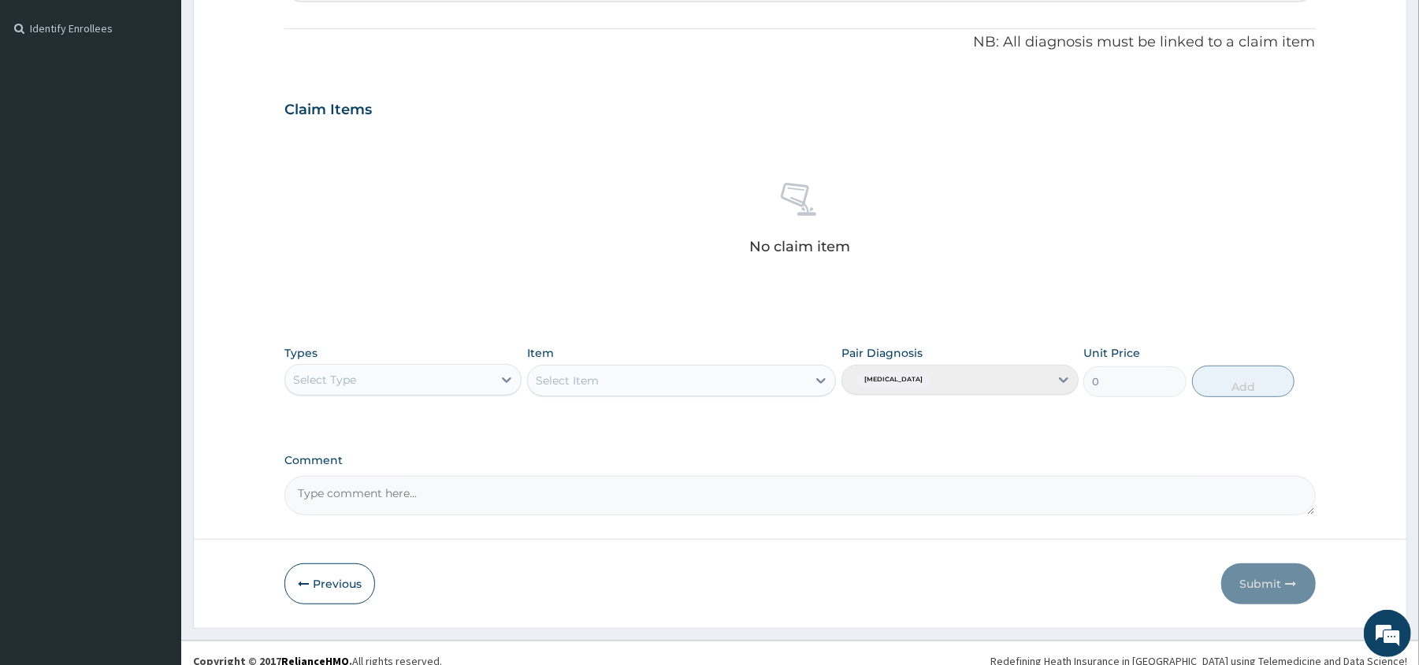
scroll to position [473, 0]
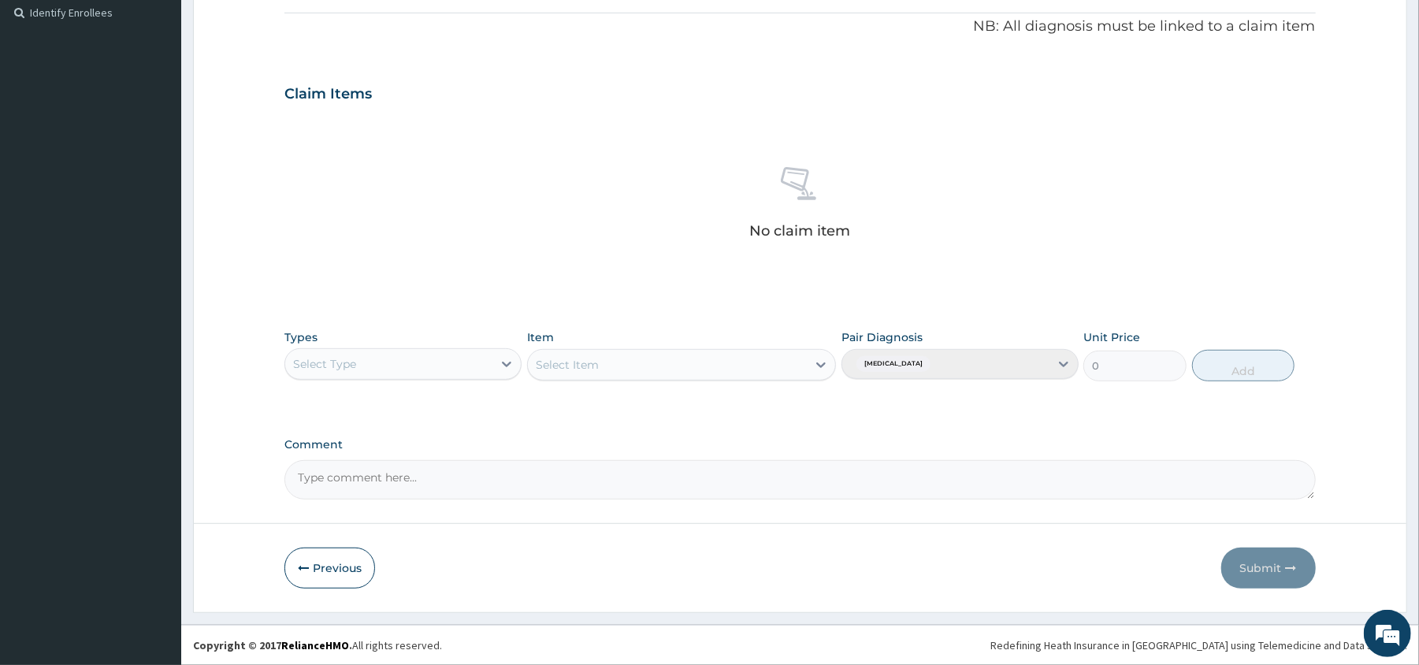
type input "PA/56F069"
click at [477, 353] on div "Select Type" at bounding box center [388, 363] width 207 height 25
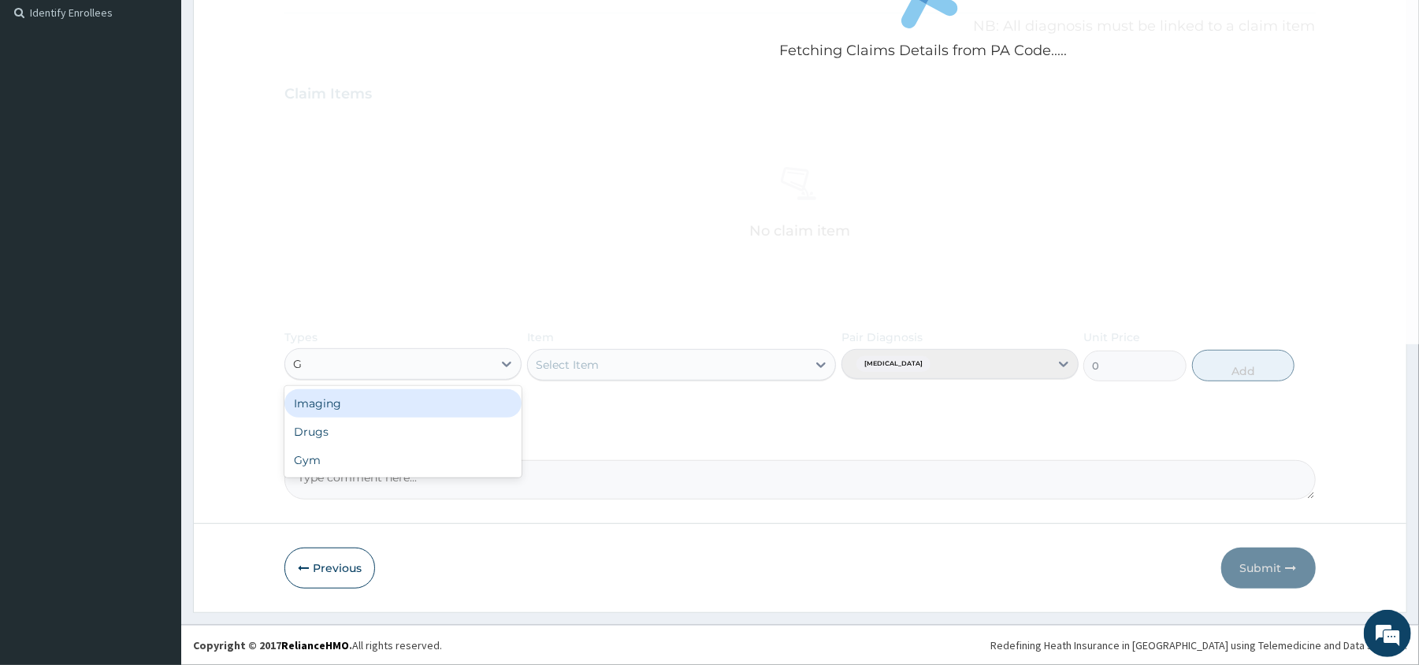
type input "GY"
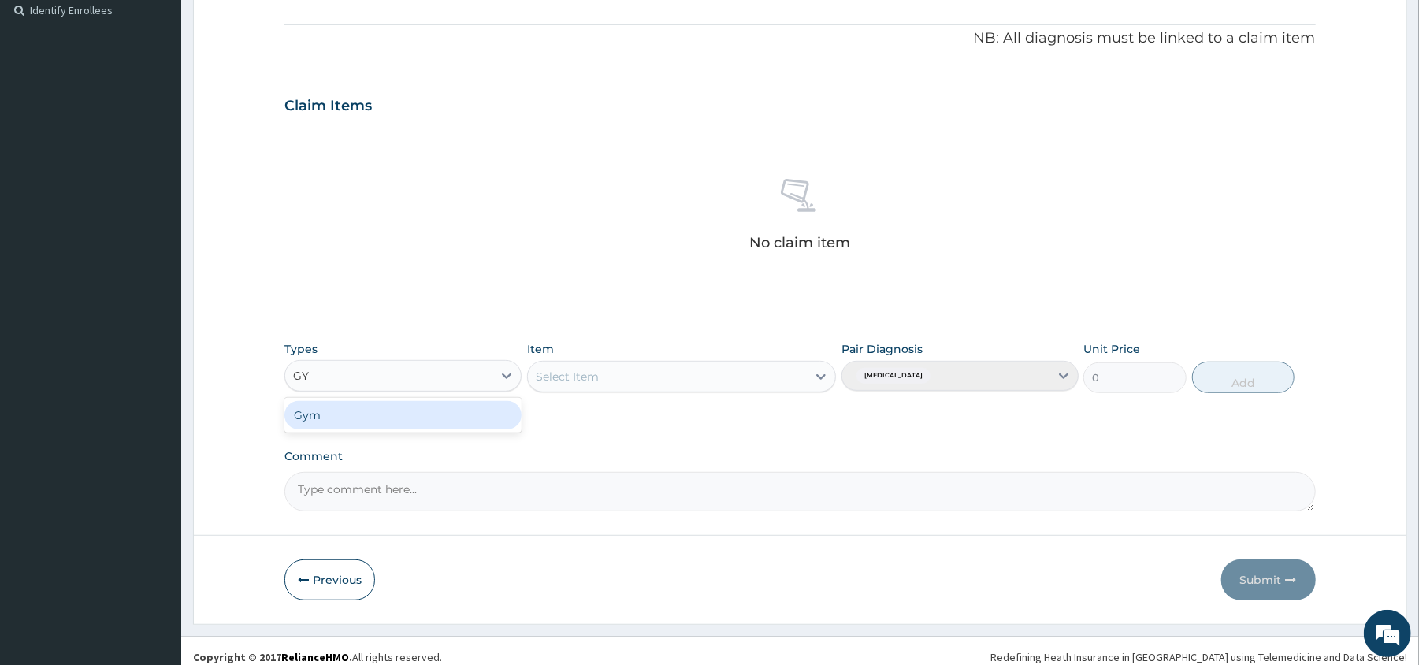
click at [477, 422] on div "Gym" at bounding box center [402, 415] width 237 height 28
click at [657, 388] on div "Select Item" at bounding box center [681, 377] width 309 height 32
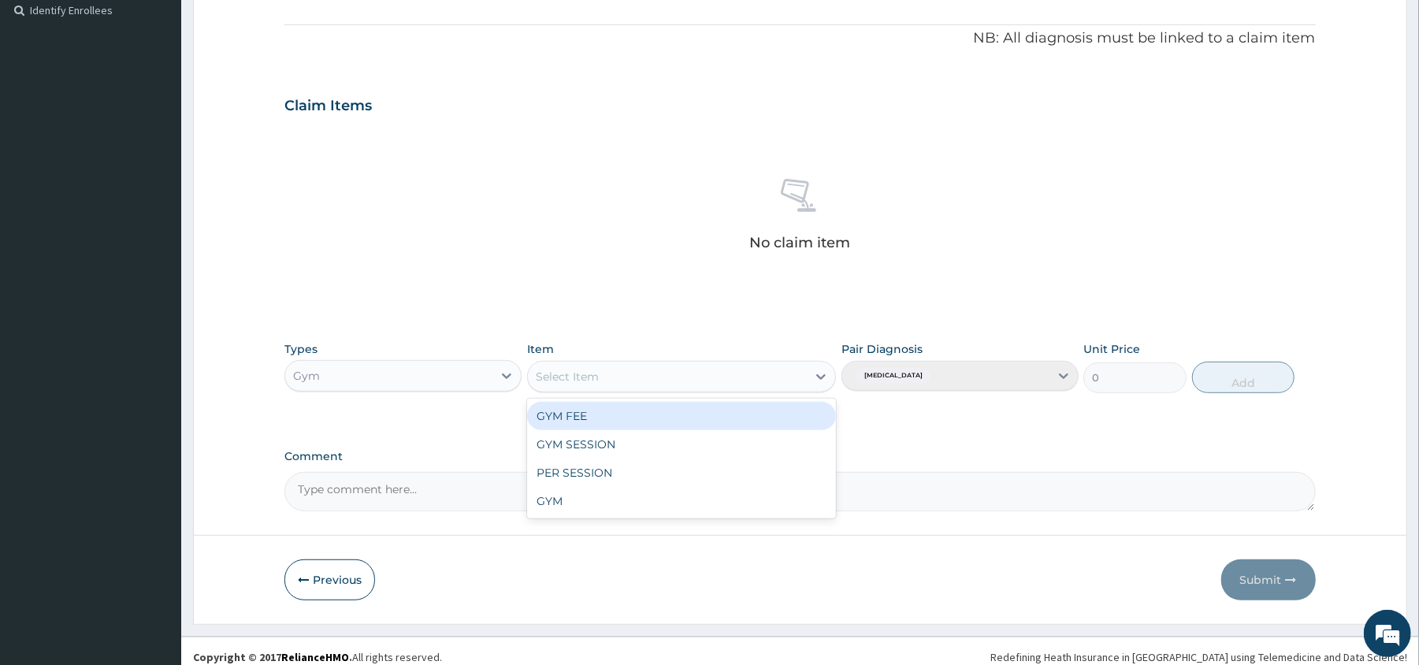
click at [696, 388] on div "Select Item" at bounding box center [667, 376] width 279 height 25
click at [669, 414] on div "GYM FEE" at bounding box center [681, 416] width 309 height 28
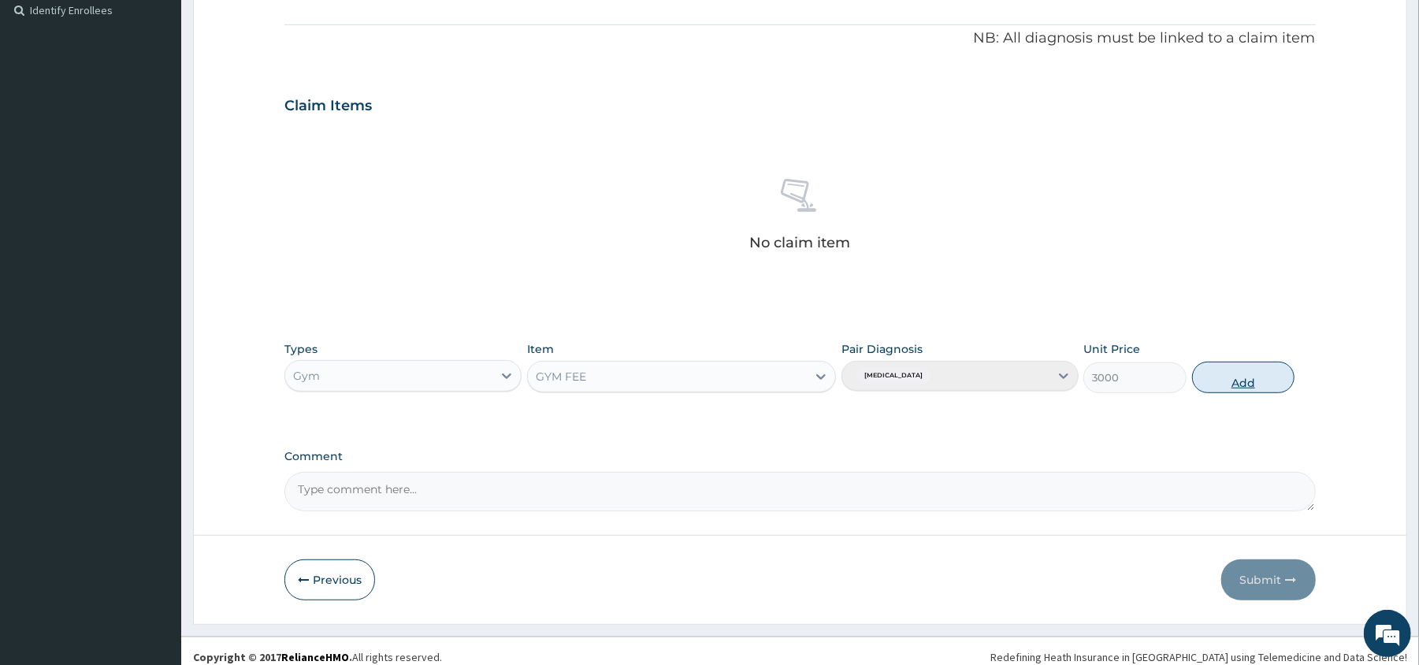
click at [1259, 382] on button "Add" at bounding box center [1243, 378] width 103 height 32
type input "0"
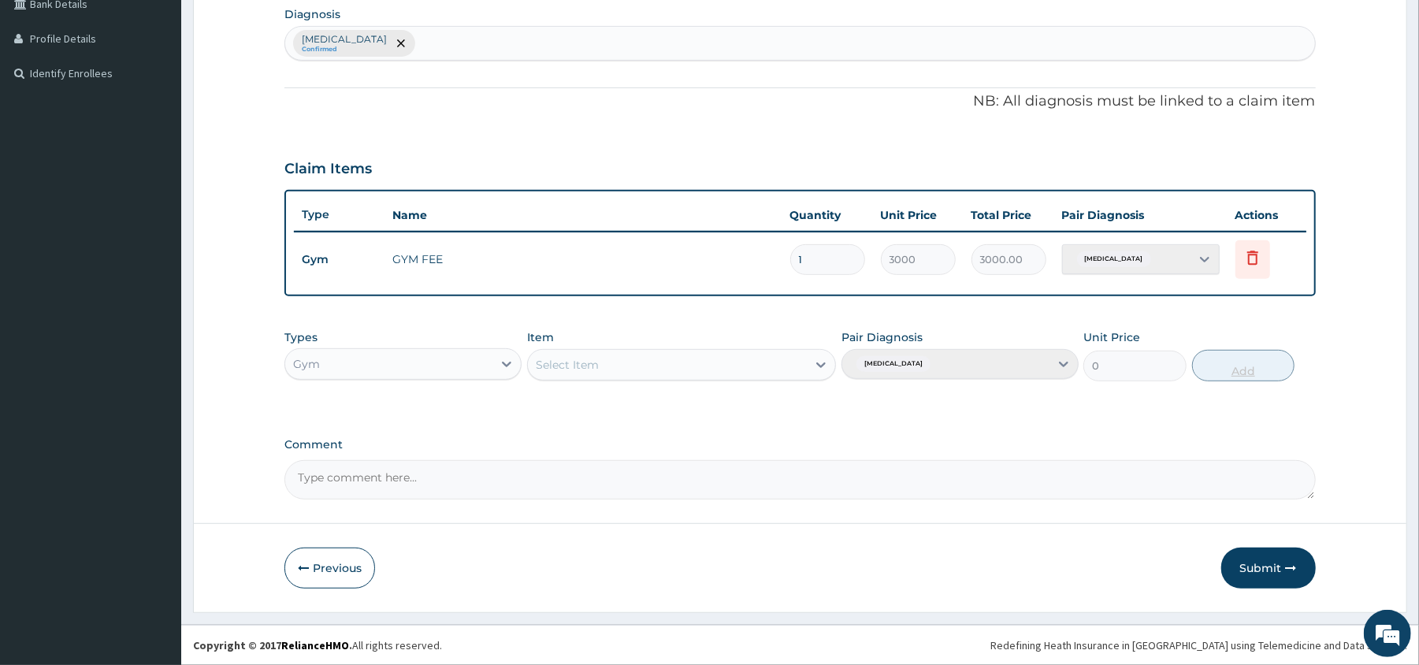
scroll to position [411, 0]
click at [1276, 570] on button "Submit" at bounding box center [1268, 567] width 95 height 41
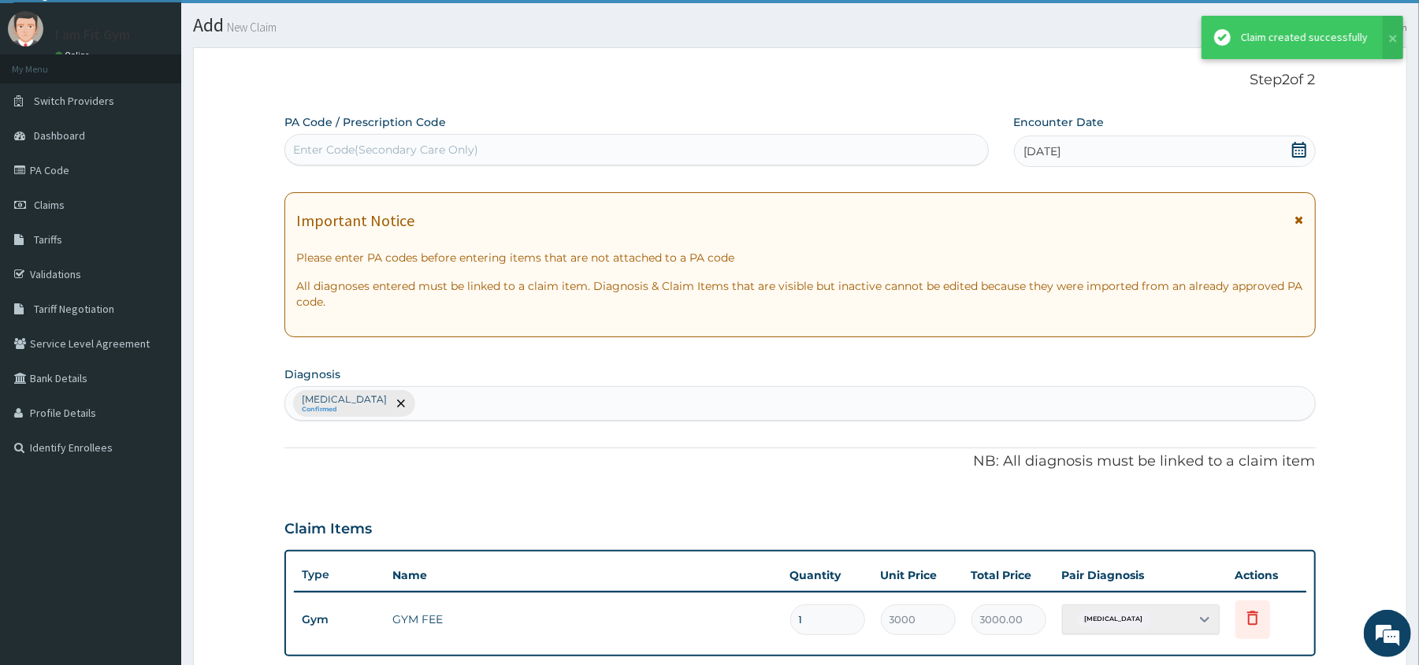
scroll to position [397, 0]
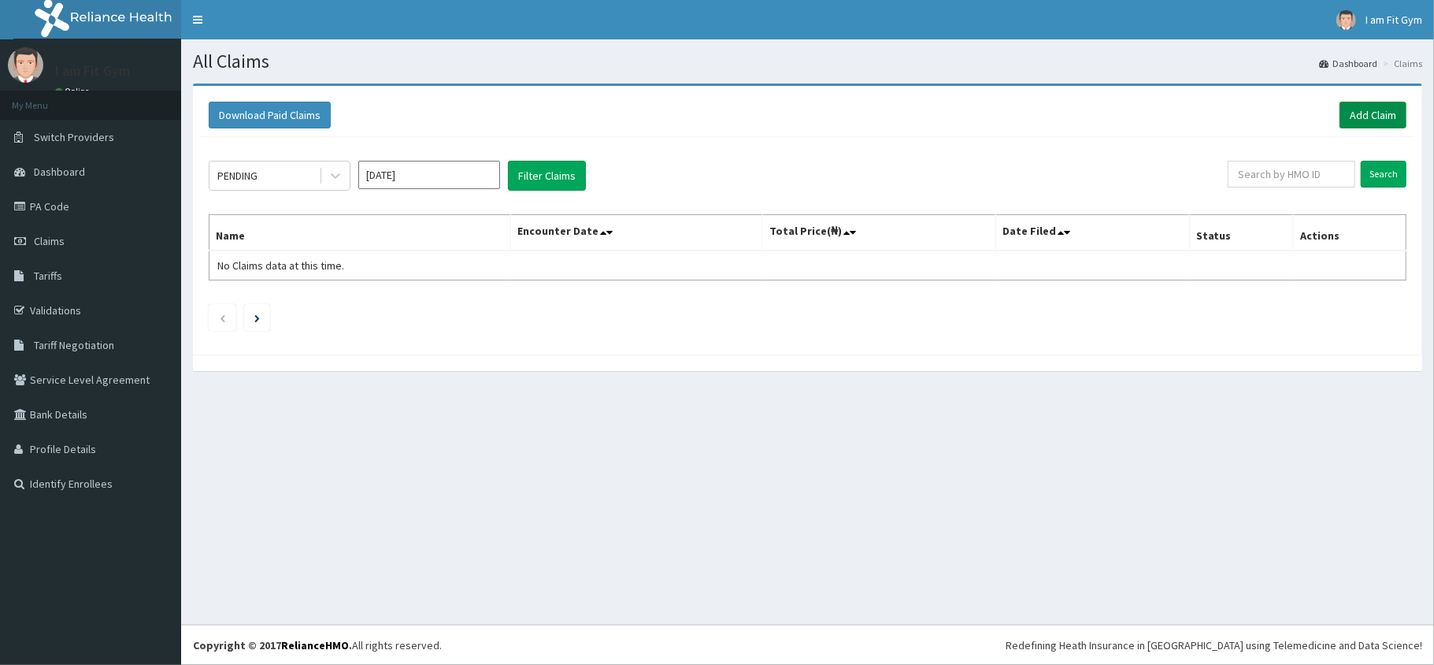
click at [1375, 112] on link "Add Claim" at bounding box center [1373, 115] width 67 height 27
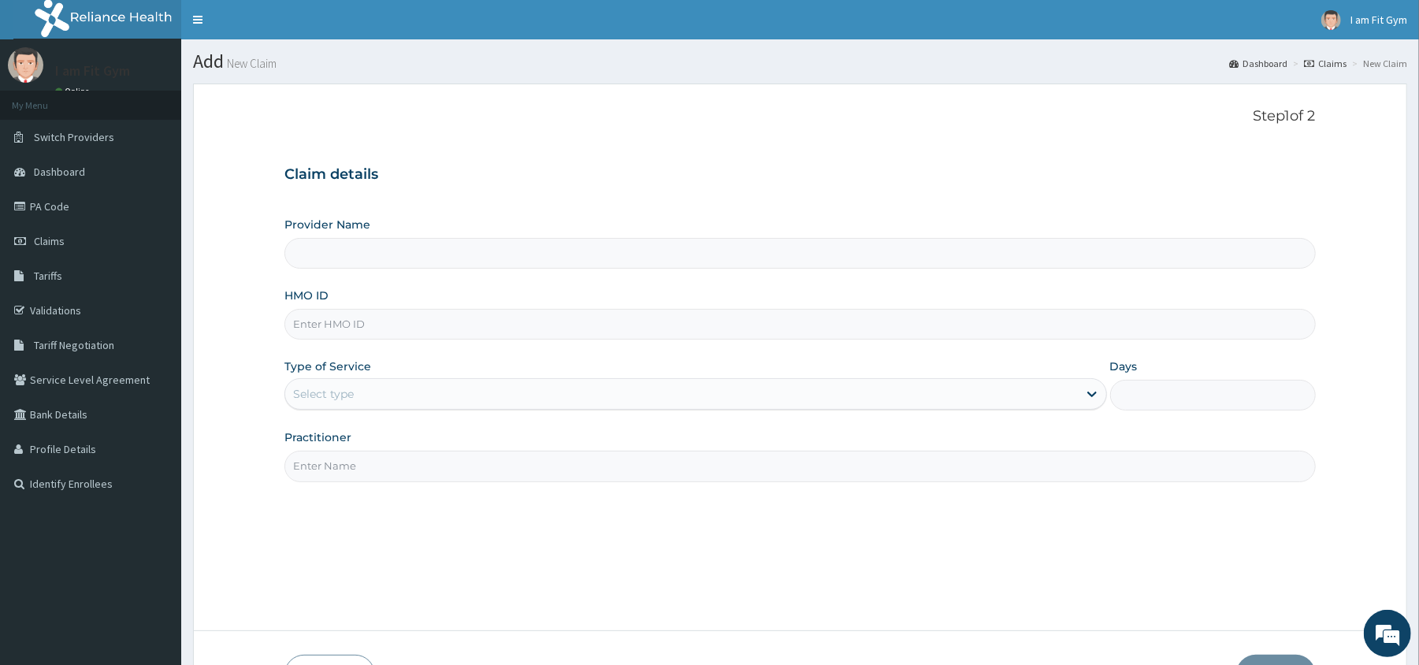
type input "I am Fit Gym - Ajah"
type input "1"
click at [350, 471] on input "Practitioner" at bounding box center [799, 466] width 1030 height 31
type input "razzie"
click at [347, 332] on input "HMO ID" at bounding box center [799, 324] width 1030 height 31
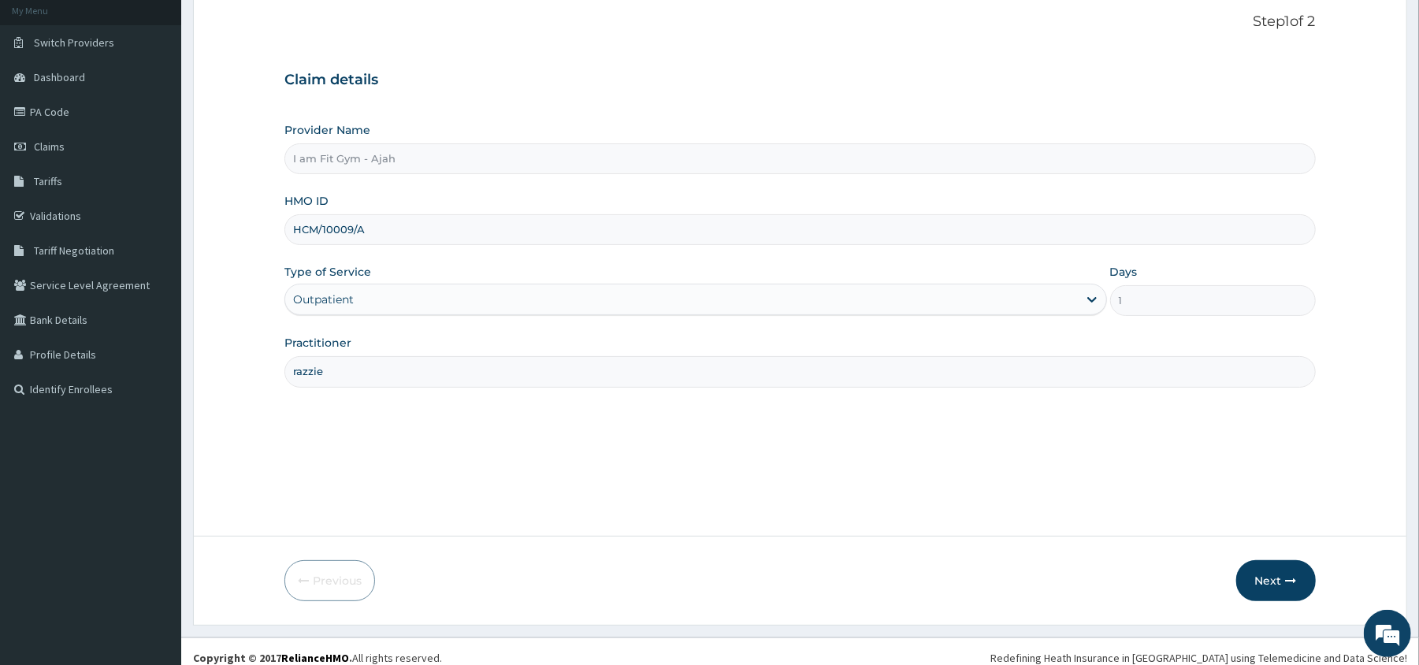
scroll to position [108, 0]
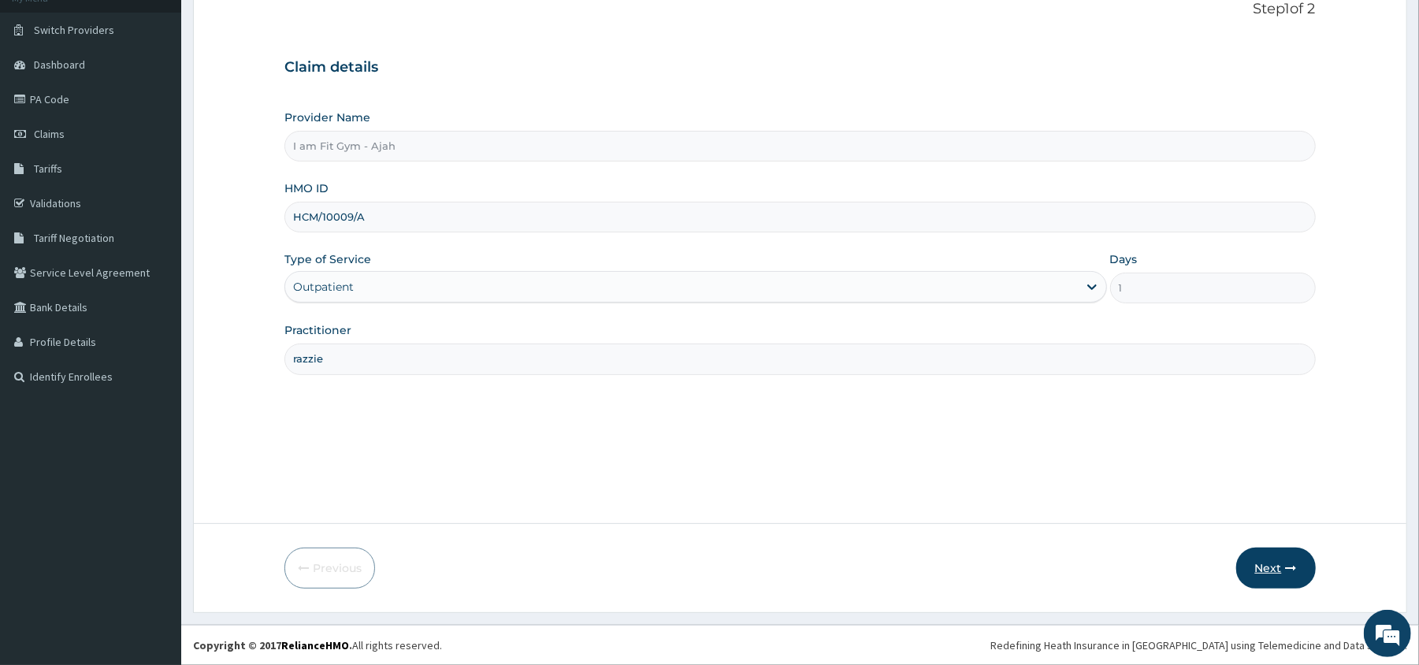
type input "HCM/10009/A"
click at [1276, 572] on button "Next" at bounding box center [1276, 567] width 80 height 41
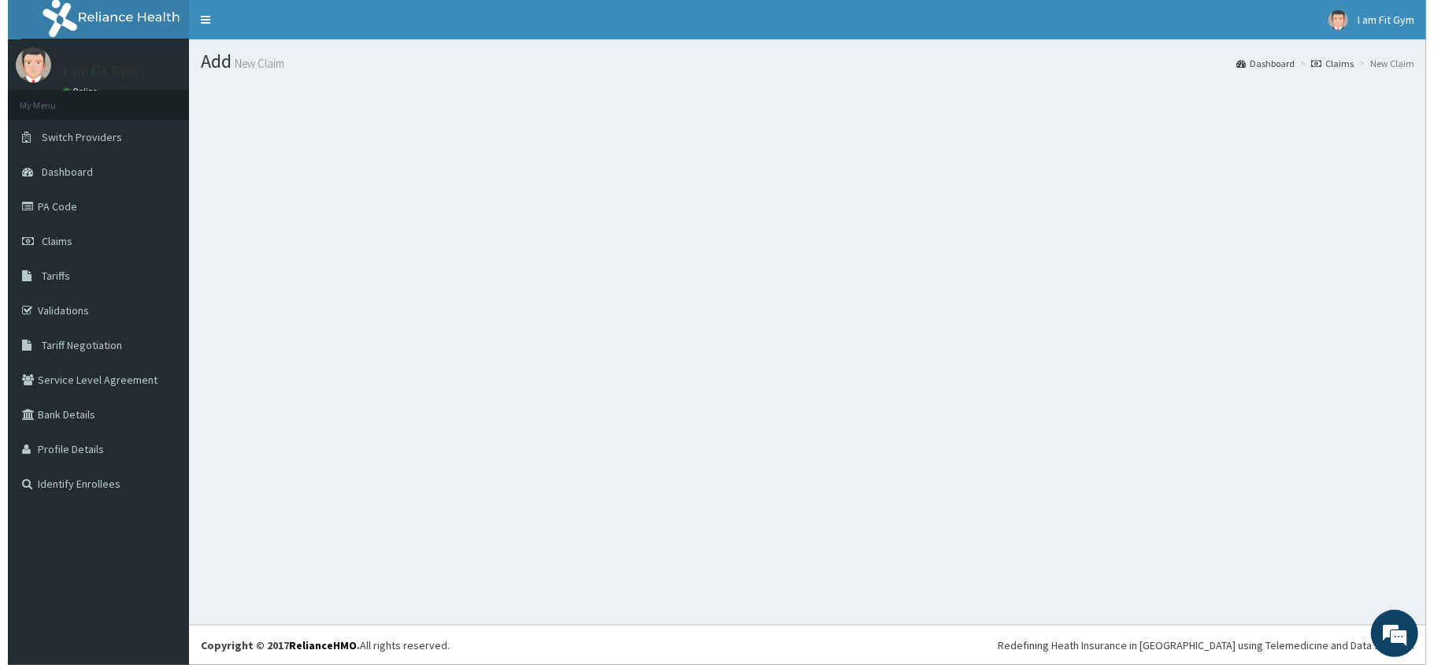
scroll to position [0, 0]
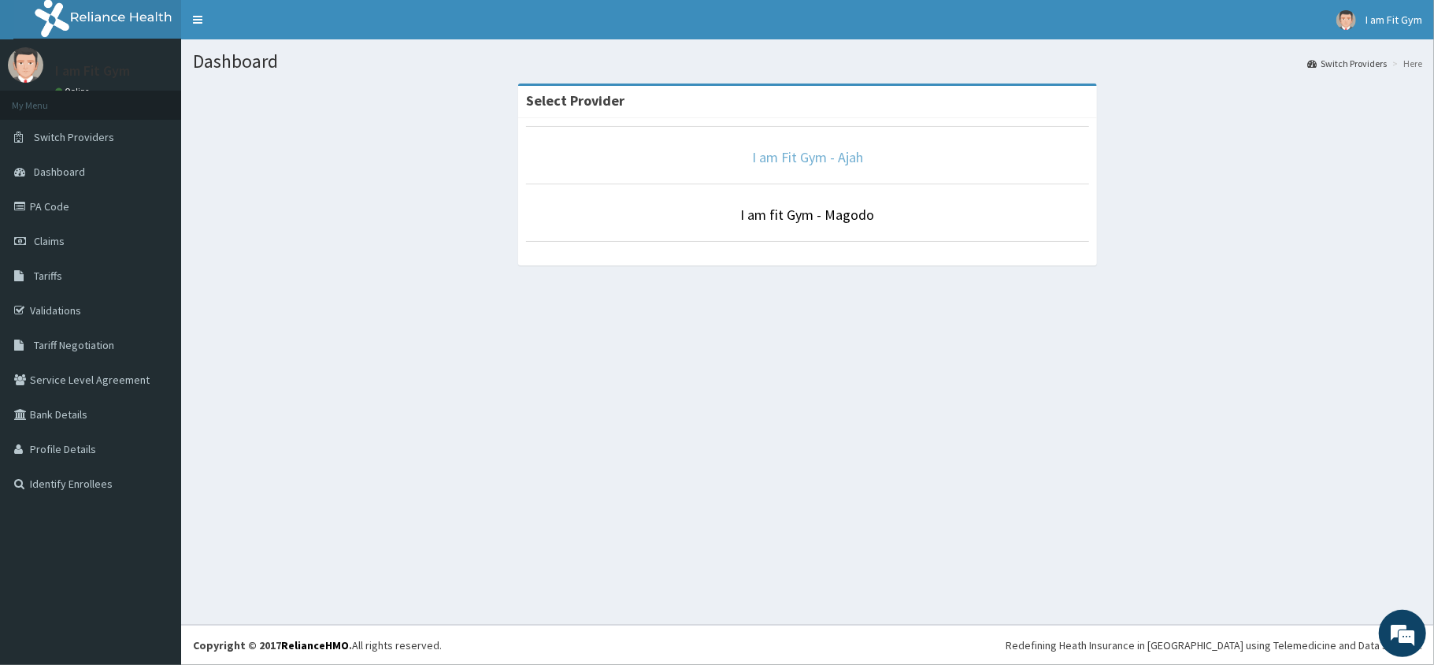
click at [817, 156] on link "I am Fit Gym - Ajah" at bounding box center [807, 157] width 111 height 18
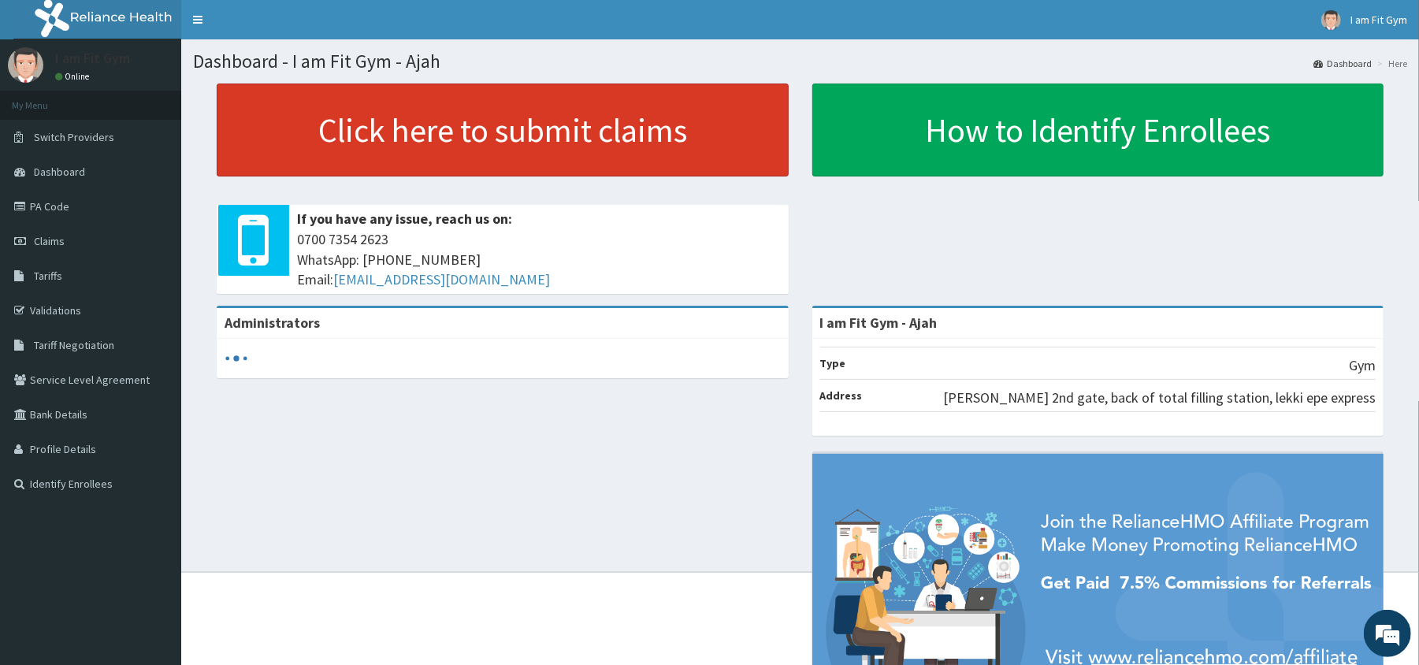
click at [641, 129] on link "Click here to submit claims" at bounding box center [503, 129] width 572 height 93
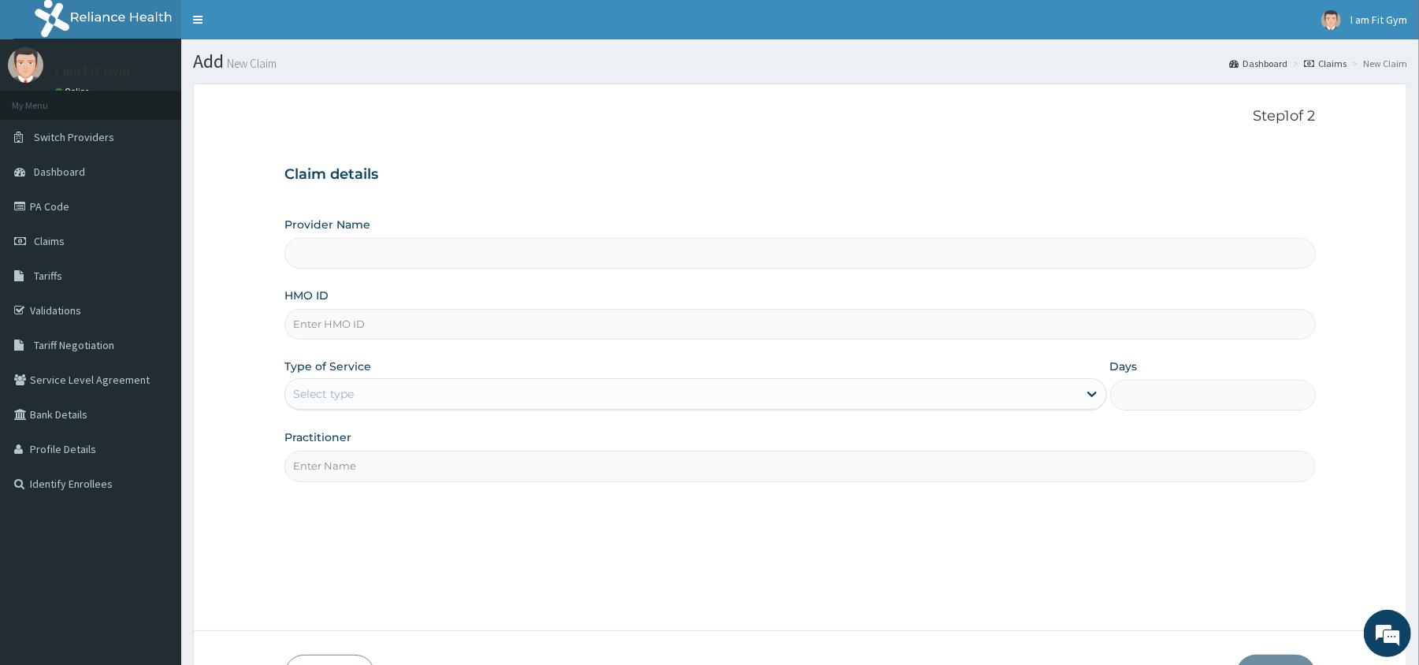
type input "I am Fit Gym - Ajah"
type input "1"
click at [320, 465] on input "Practitioner" at bounding box center [799, 466] width 1030 height 31
type input "razzie"
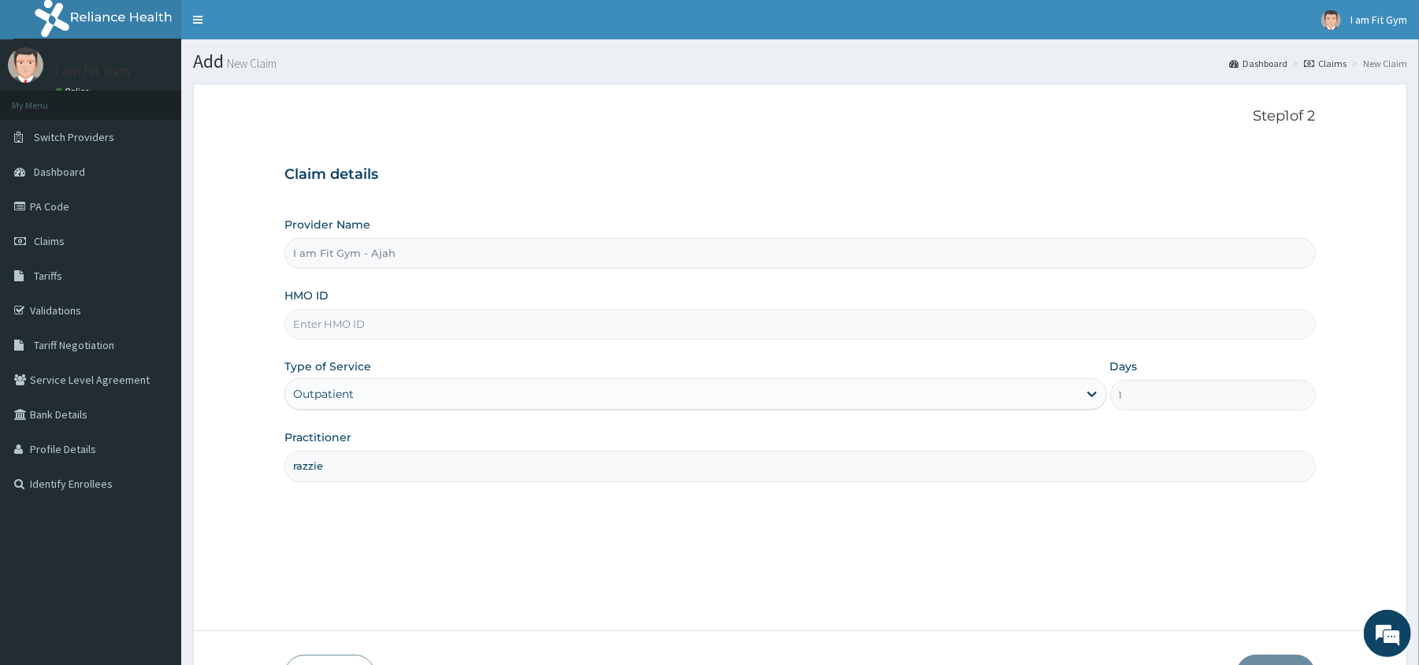
click at [329, 323] on input "HMO ID" at bounding box center [799, 324] width 1030 height 31
type input "L"
type input "HCM/10009/A"
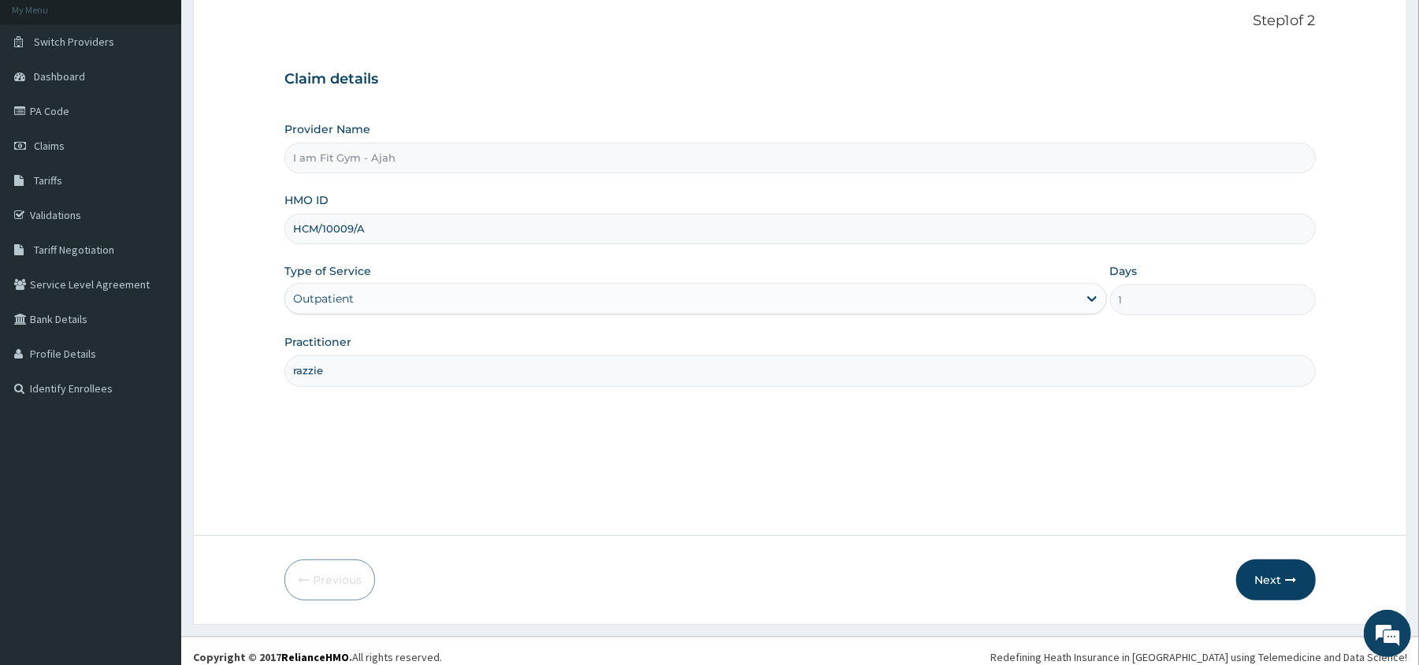
scroll to position [108, 0]
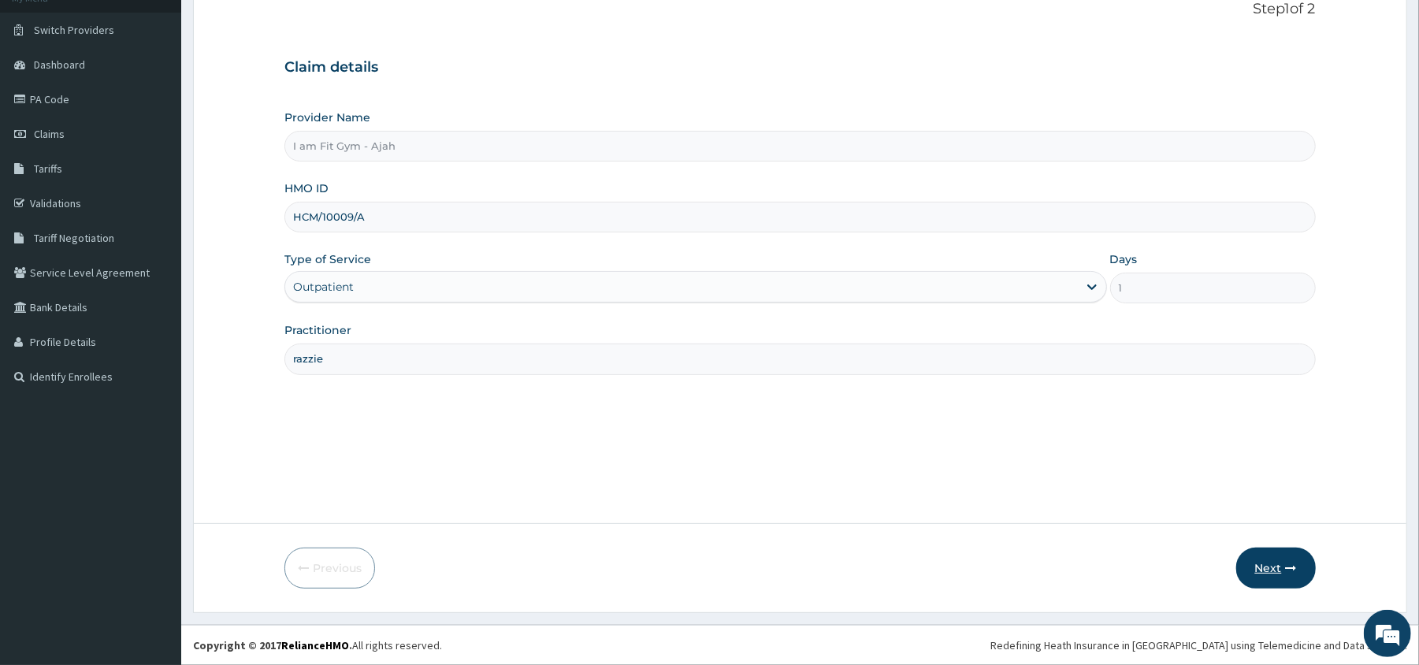
click at [1258, 570] on button "Next" at bounding box center [1276, 567] width 80 height 41
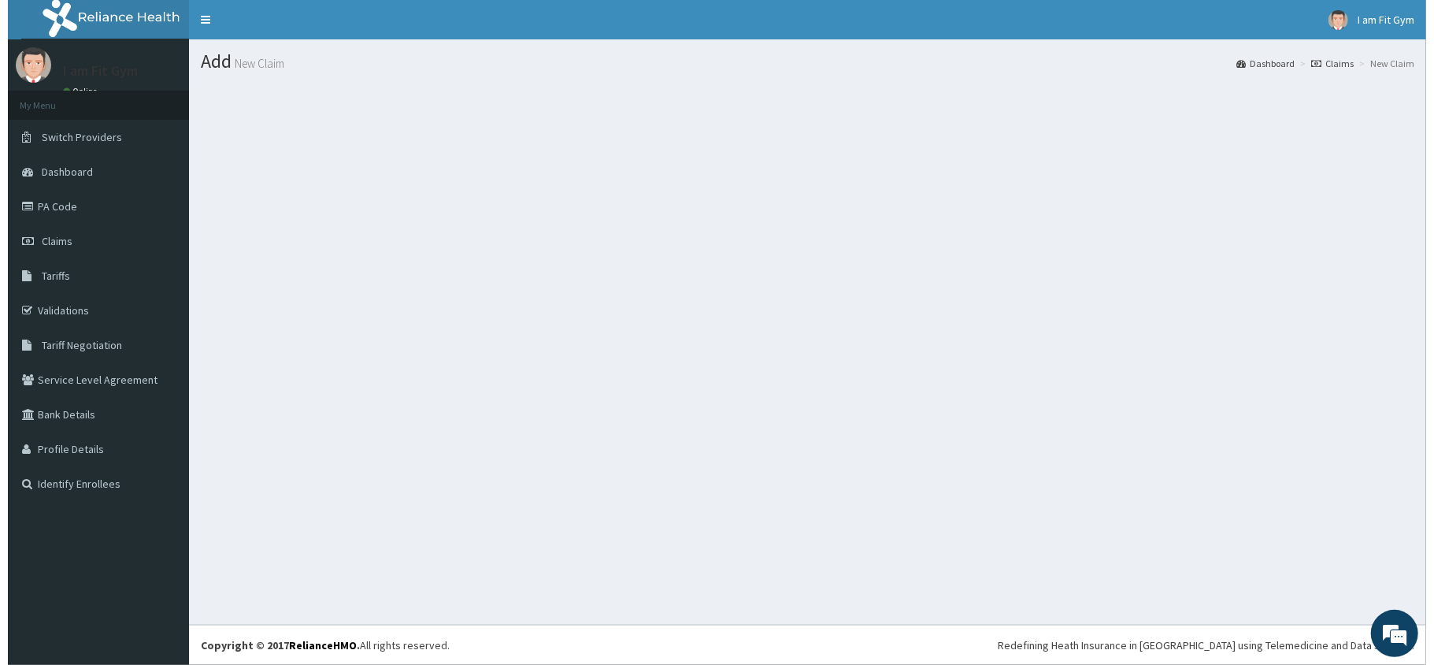
scroll to position [0, 0]
